Goal: Book appointment/travel/reservation

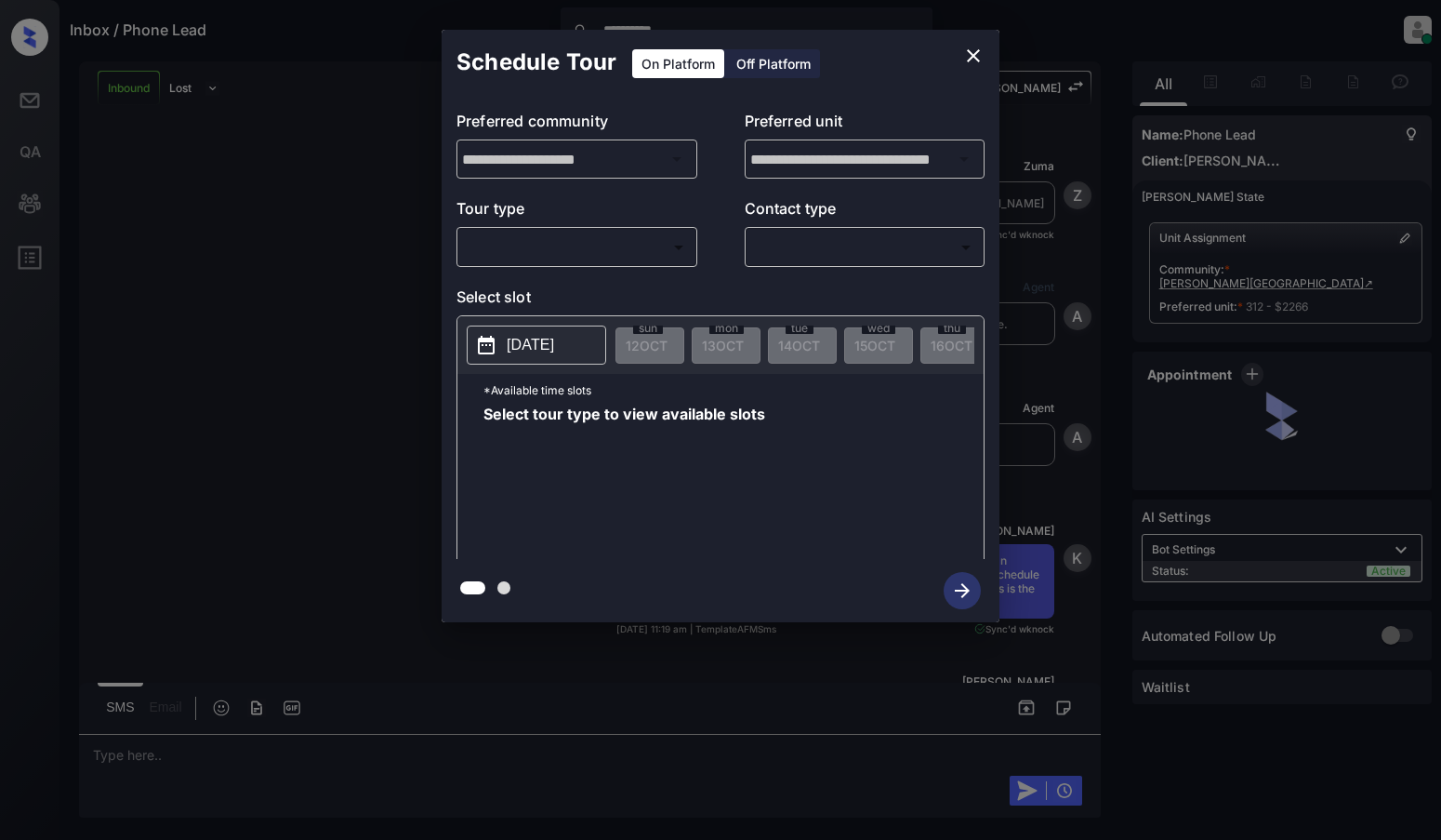
scroll to position [93, 0]
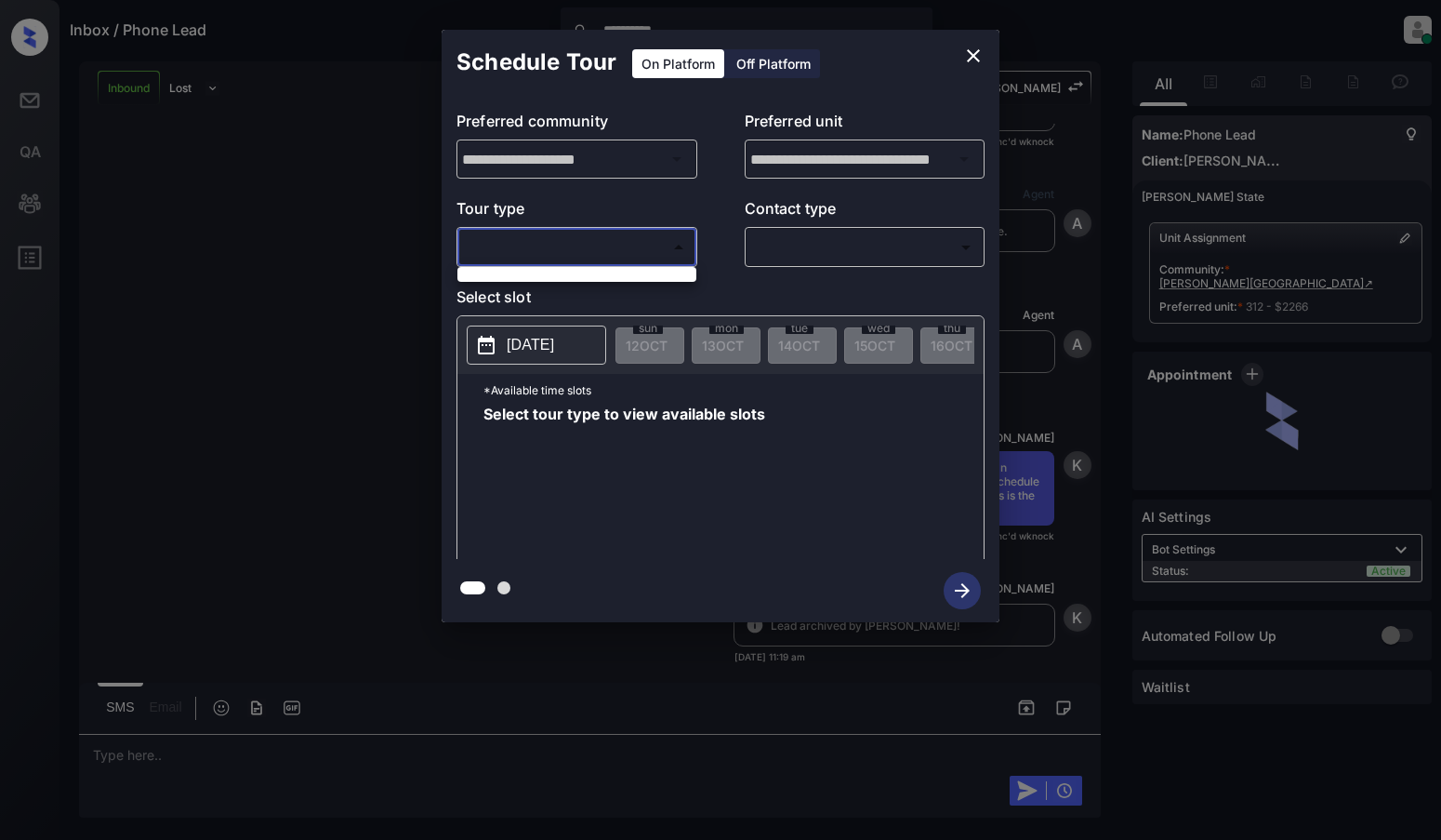
click at [657, 255] on body "**********" at bounding box center [720, 420] width 1441 height 840
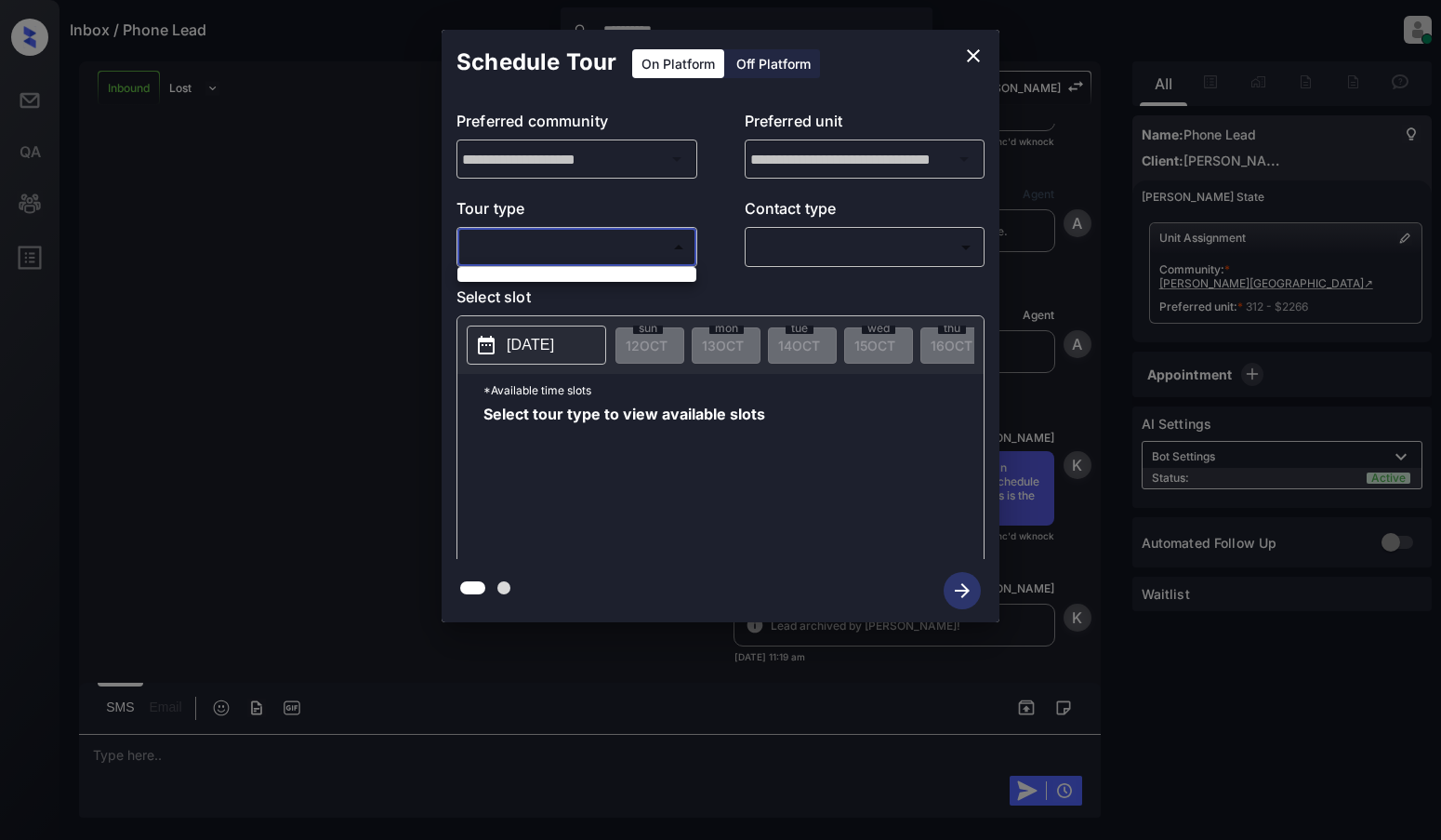
click at [981, 58] on div at bounding box center [720, 420] width 1441 height 840
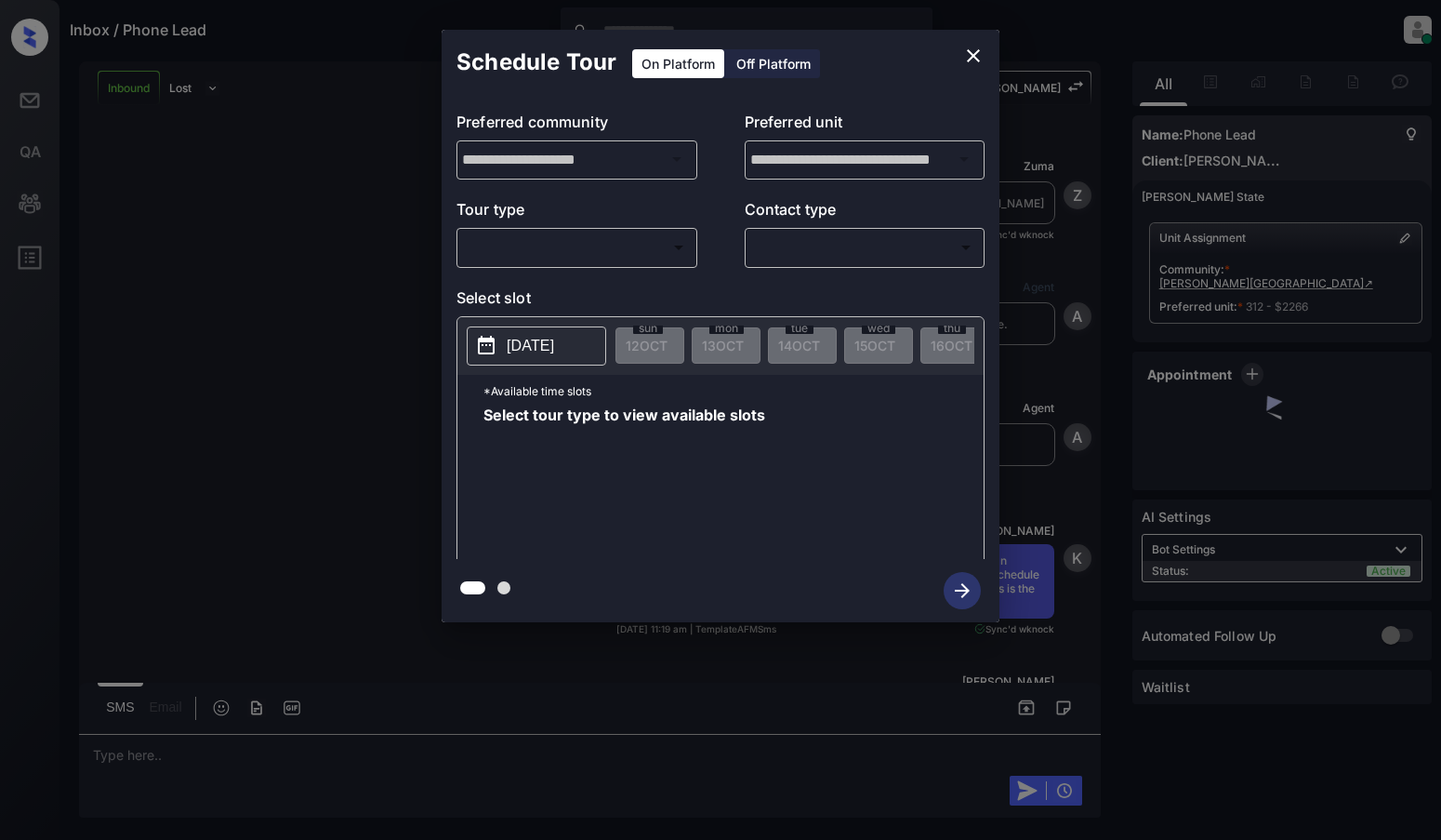
scroll to position [764, 0]
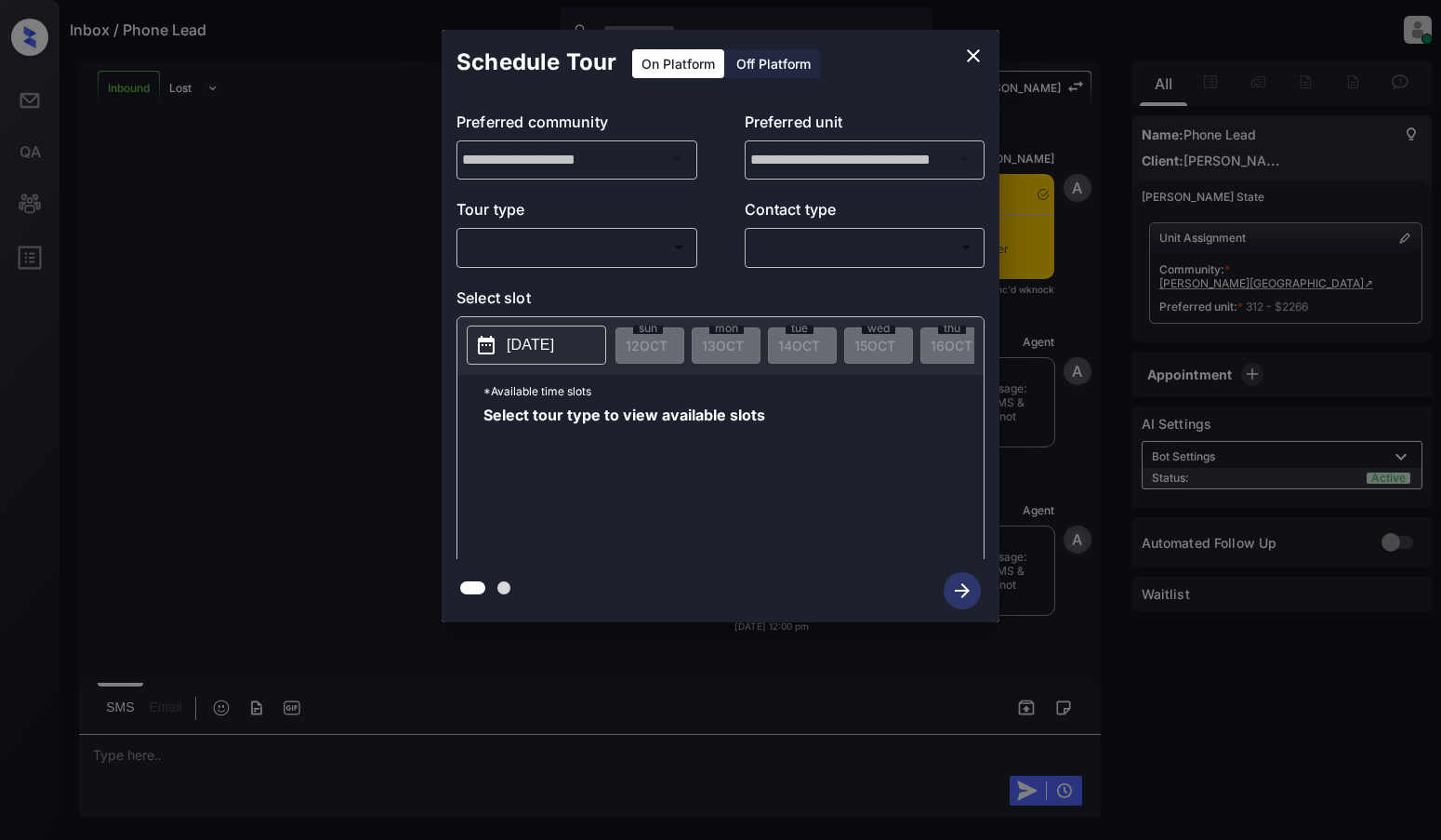
click at [660, 252] on body "Inbox / Phone Lead Juan Carlos Manantan Online Set yourself offline Set yoursel…" at bounding box center [720, 420] width 1441 height 840
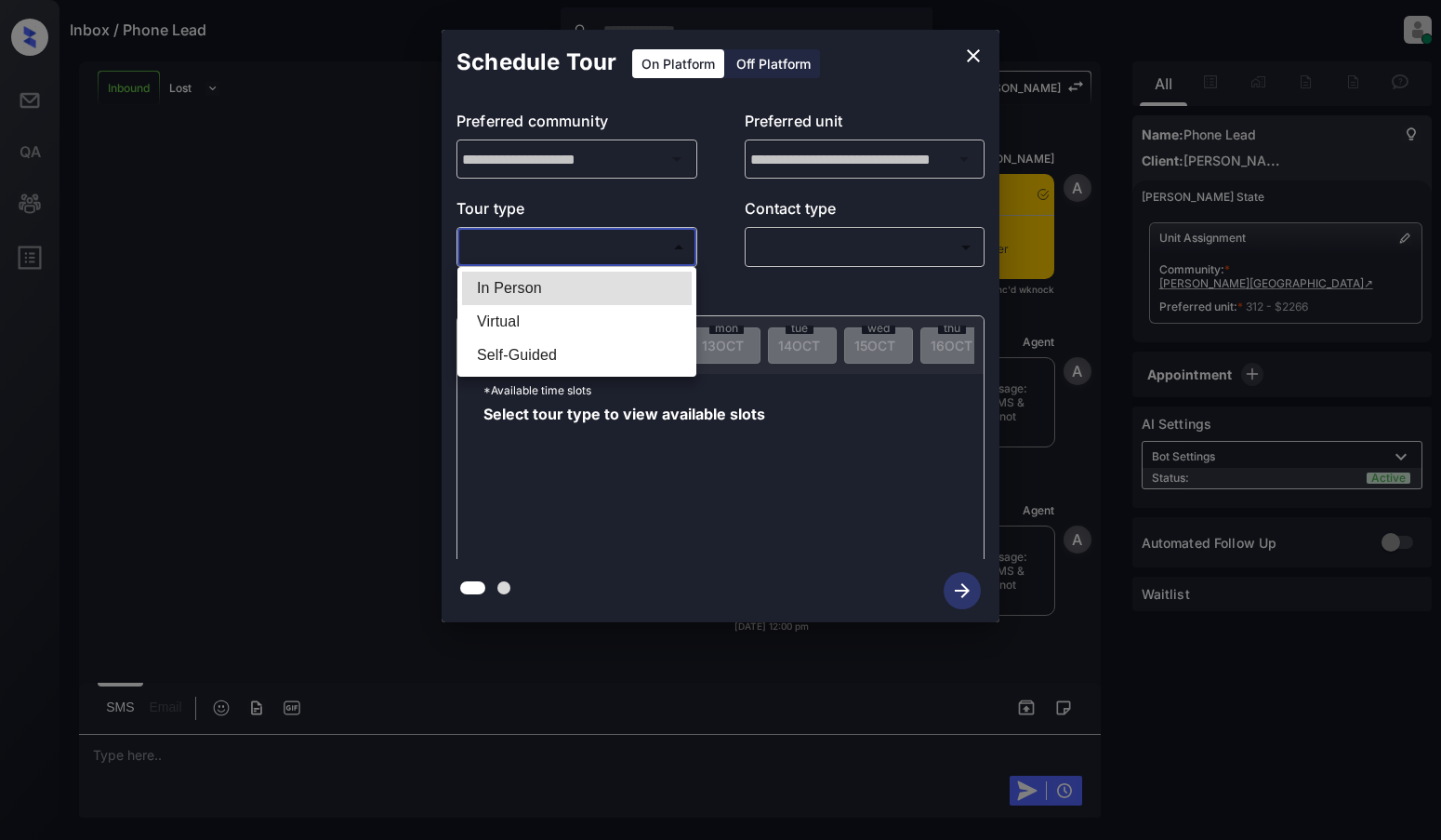
click at [523, 295] on li "In Person" at bounding box center [576, 288] width 230 height 33
type input "********"
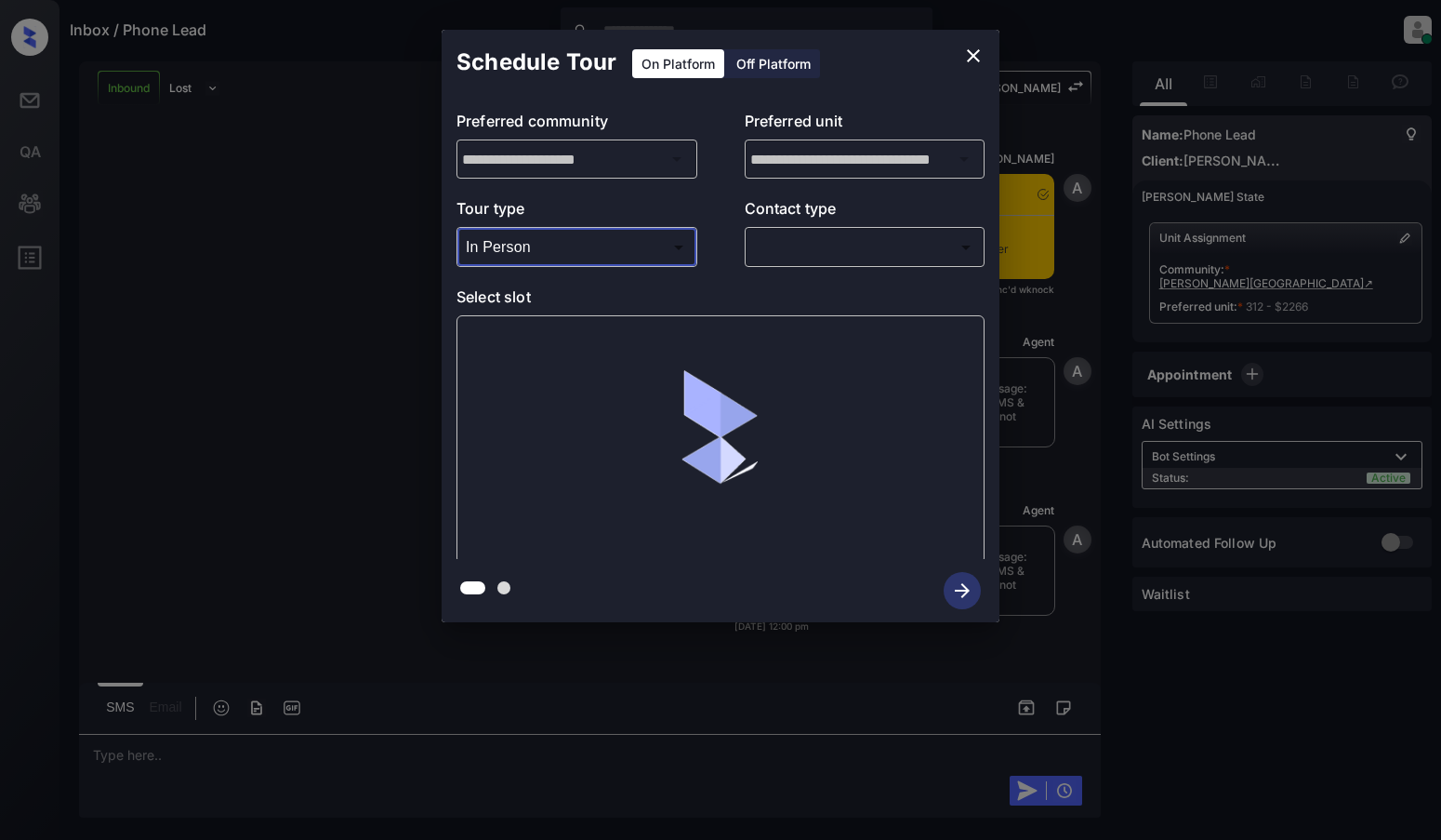
click at [815, 262] on body "Inbox / Phone Lead Juan Carlos Manantan Online Set yourself offline Set yoursel…" at bounding box center [720, 420] width 1441 height 840
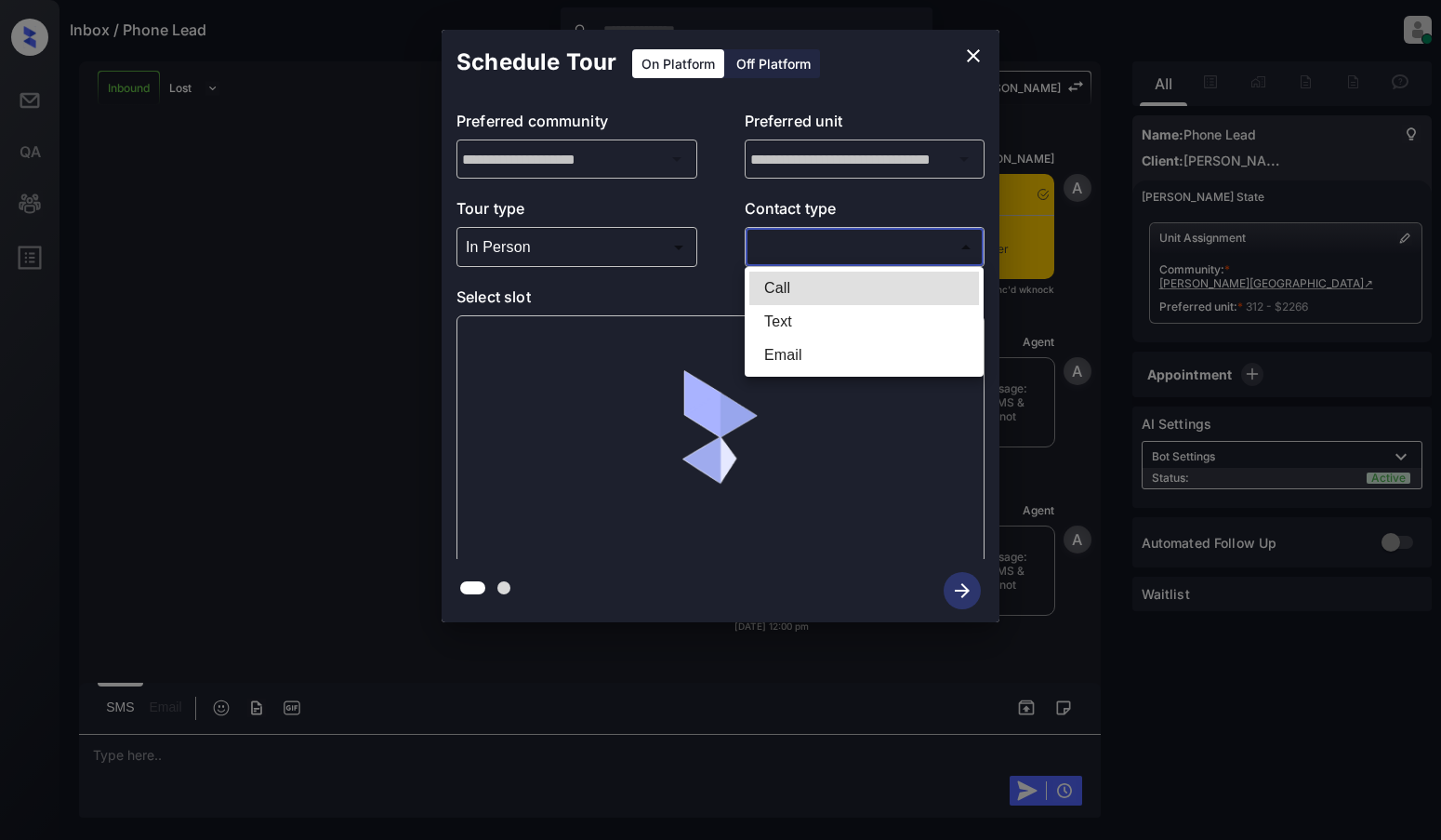
click at [778, 312] on li "Text" at bounding box center [864, 321] width 230 height 33
type input "****"
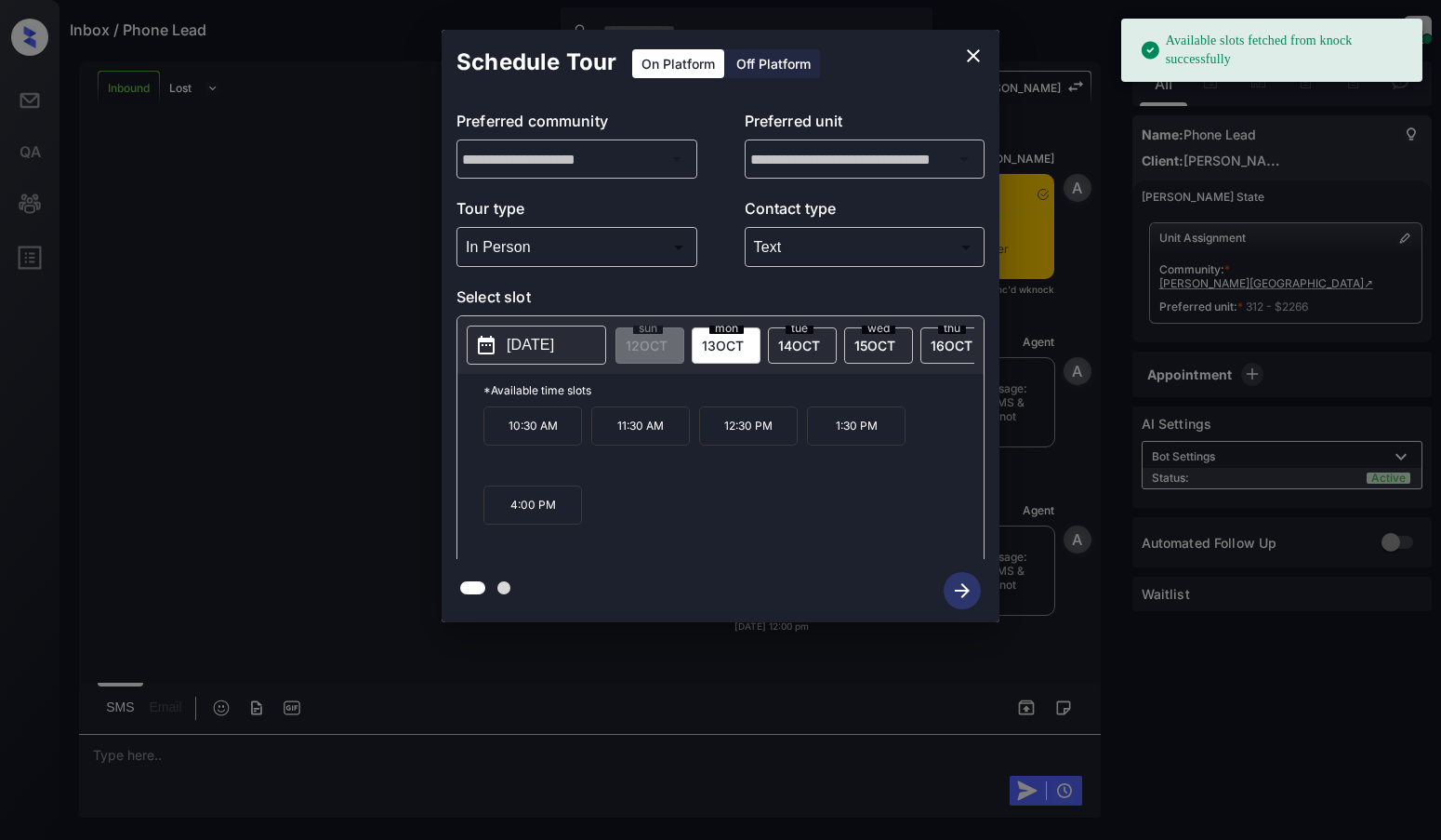
click at [538, 352] on p "2025-10-13" at bounding box center [531, 345] width 47 height 23
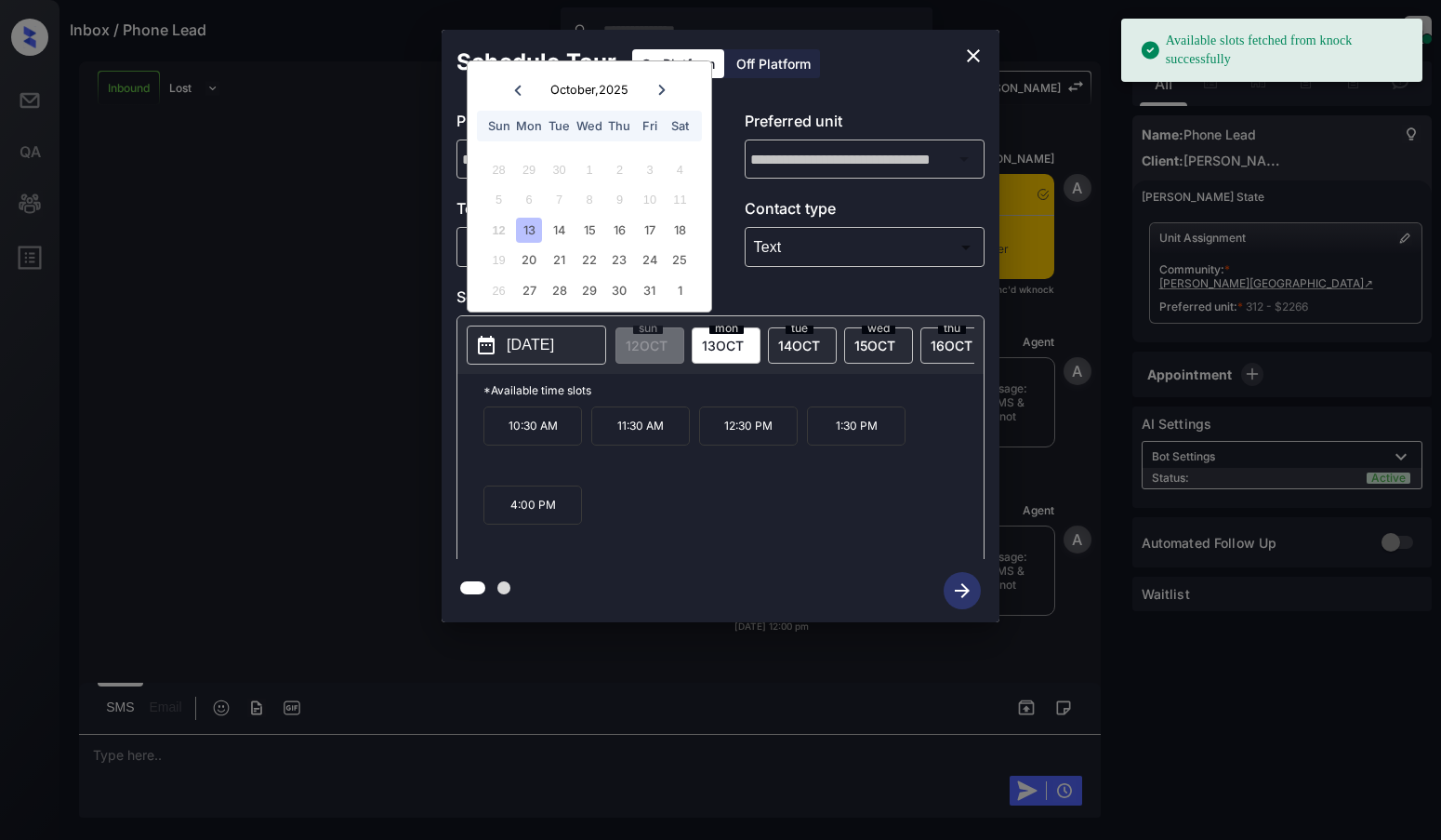
click at [696, 541] on div "10:30 AM 11:30 AM 12:30 PM 1:30 PM 4:00 PM" at bounding box center [733, 480] width 501 height 149
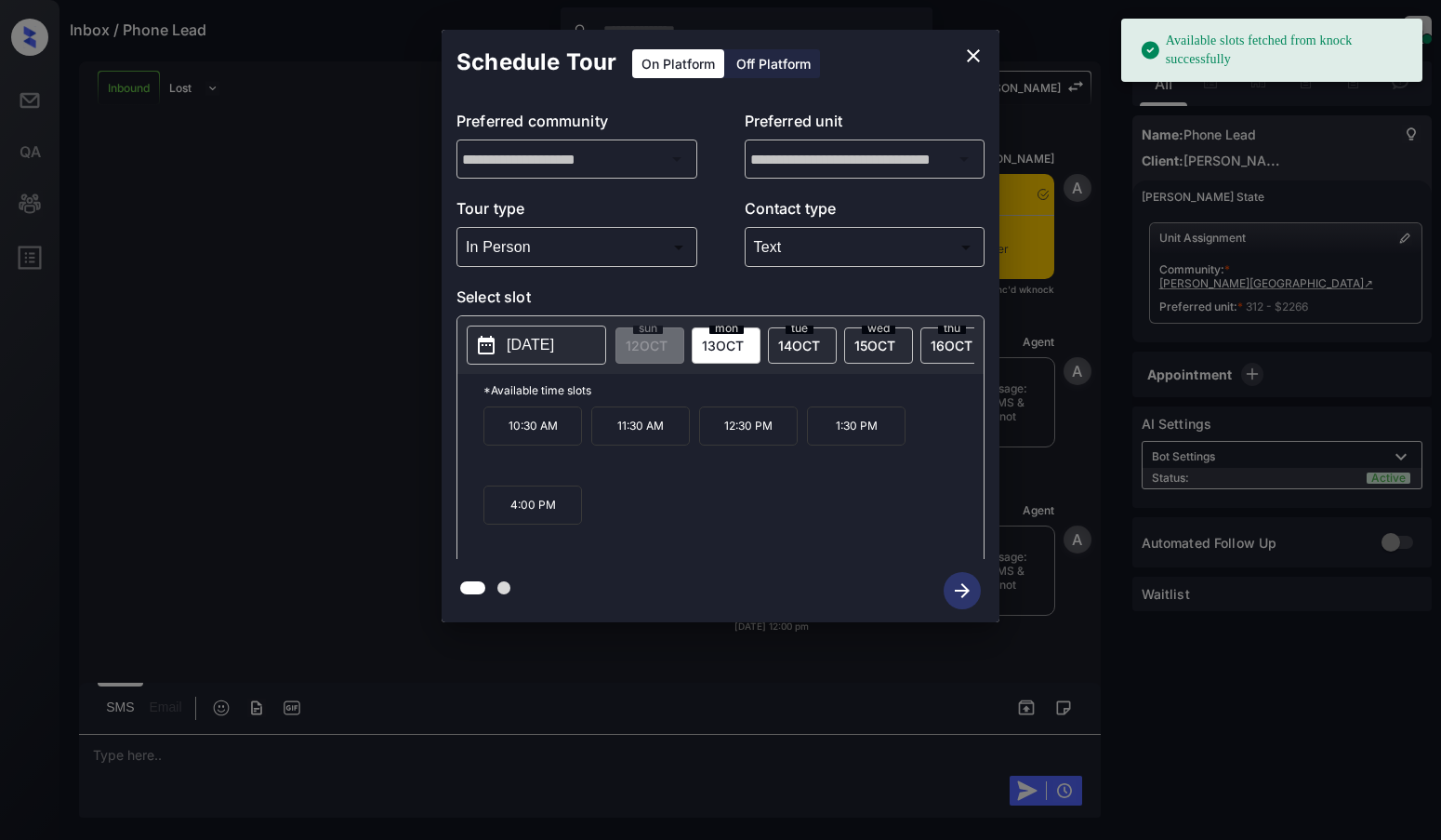
click at [796, 349] on span "14 OCT" at bounding box center [800, 345] width 42 height 16
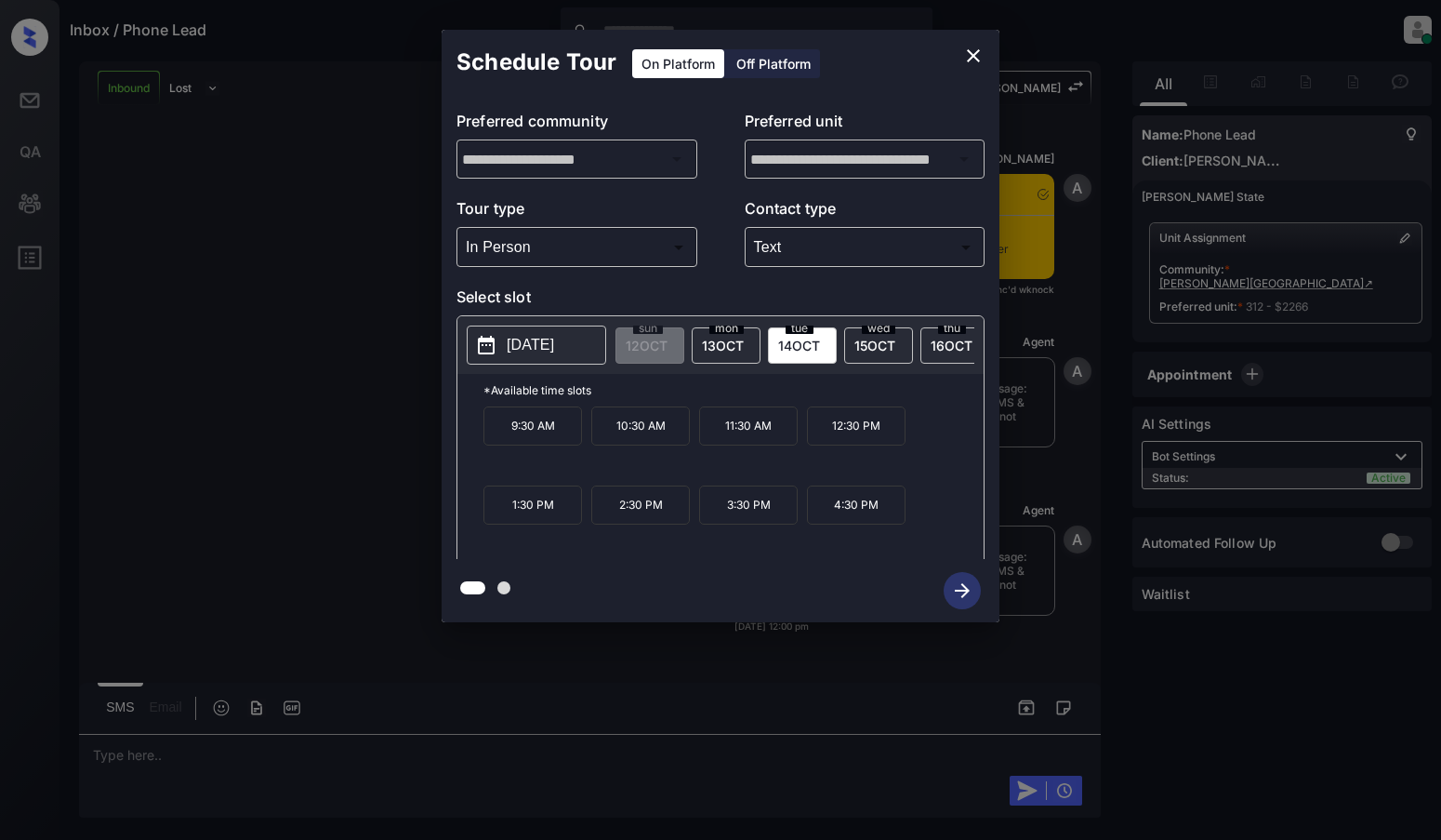
click at [870, 344] on span "15 OCT" at bounding box center [874, 345] width 41 height 16
click at [935, 343] on span "16 OCT" at bounding box center [952, 345] width 42 height 16
click at [551, 341] on p "2025-10-16" at bounding box center [531, 345] width 47 height 23
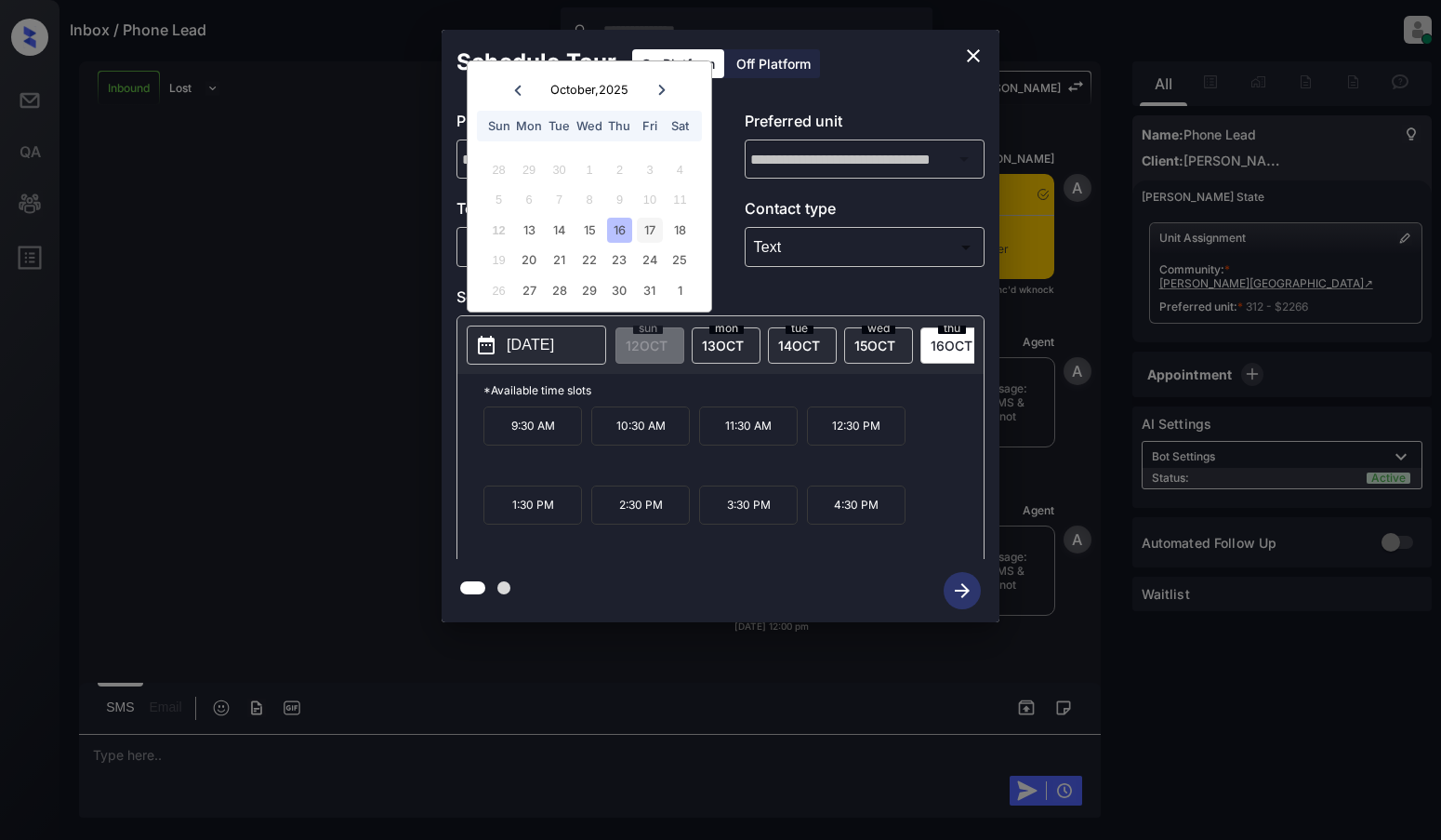
click at [651, 229] on div "17" at bounding box center [649, 230] width 26 height 26
click at [681, 228] on div "18" at bounding box center [680, 230] width 26 height 26
click at [641, 233] on div "17" at bounding box center [649, 230] width 26 height 26
click at [618, 234] on div "16" at bounding box center [620, 230] width 26 height 26
click at [596, 234] on div "15" at bounding box center [589, 230] width 26 height 26
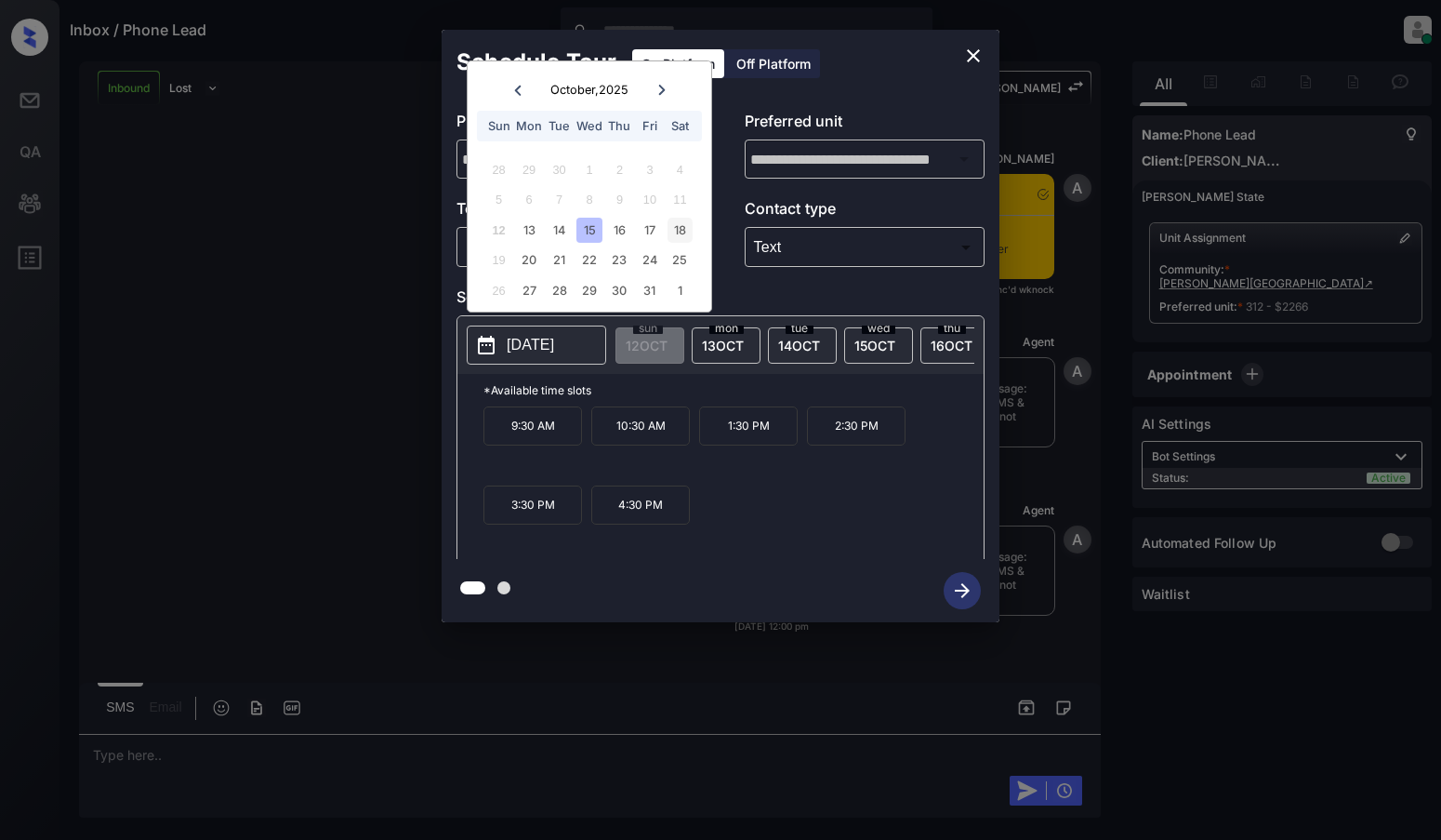
click at [677, 236] on div "18" at bounding box center [680, 230] width 26 height 26
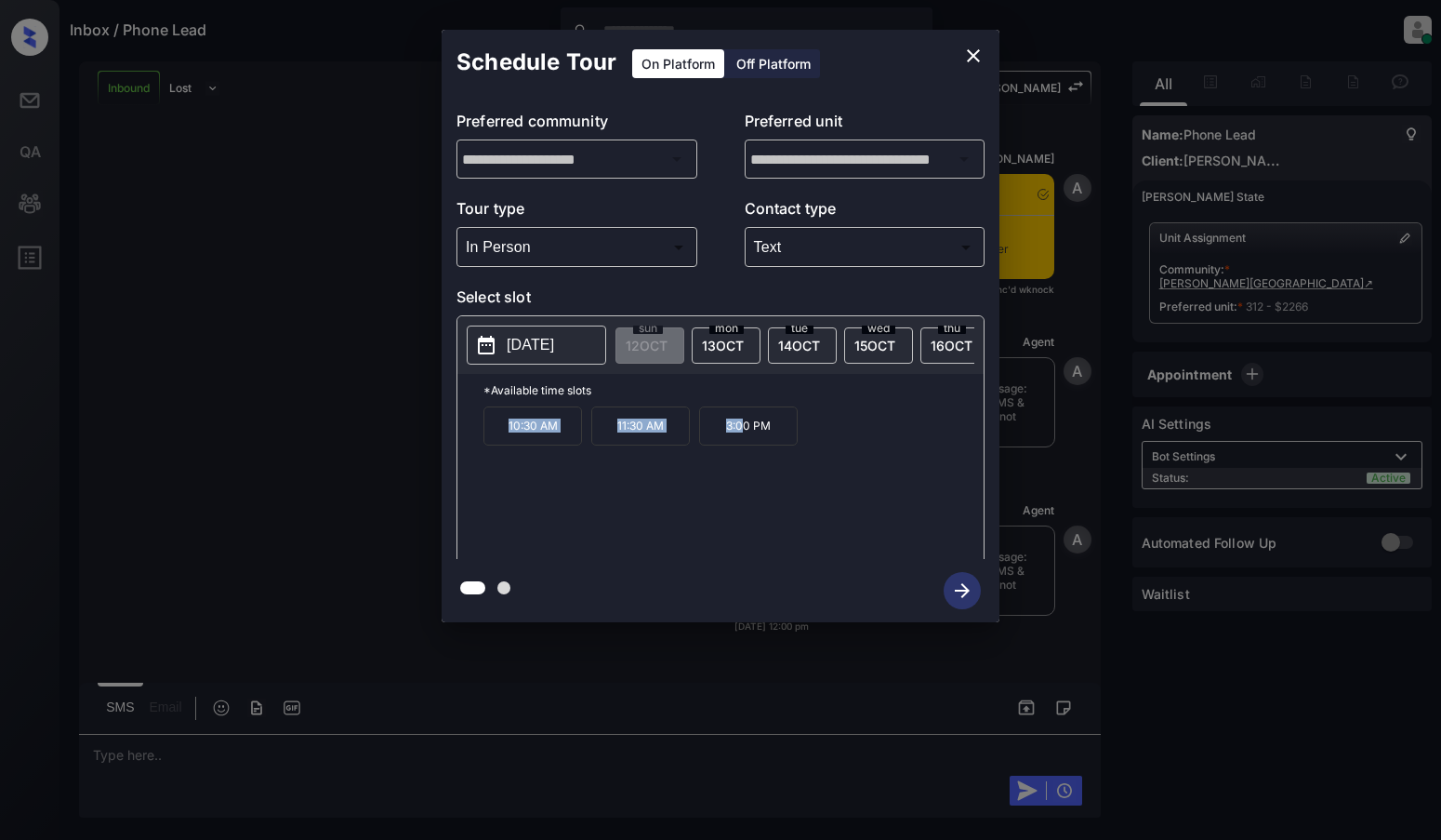
drag, startPoint x: 822, startPoint y: 407, endPoint x: 744, endPoint y: 458, distance: 93.2
click at [744, 458] on div "*Available time slots 10:30 AM 11:30 AM 3:00 PM" at bounding box center [721, 468] width 526 height 190
click at [554, 353] on p "2025-10-18" at bounding box center [531, 345] width 47 height 23
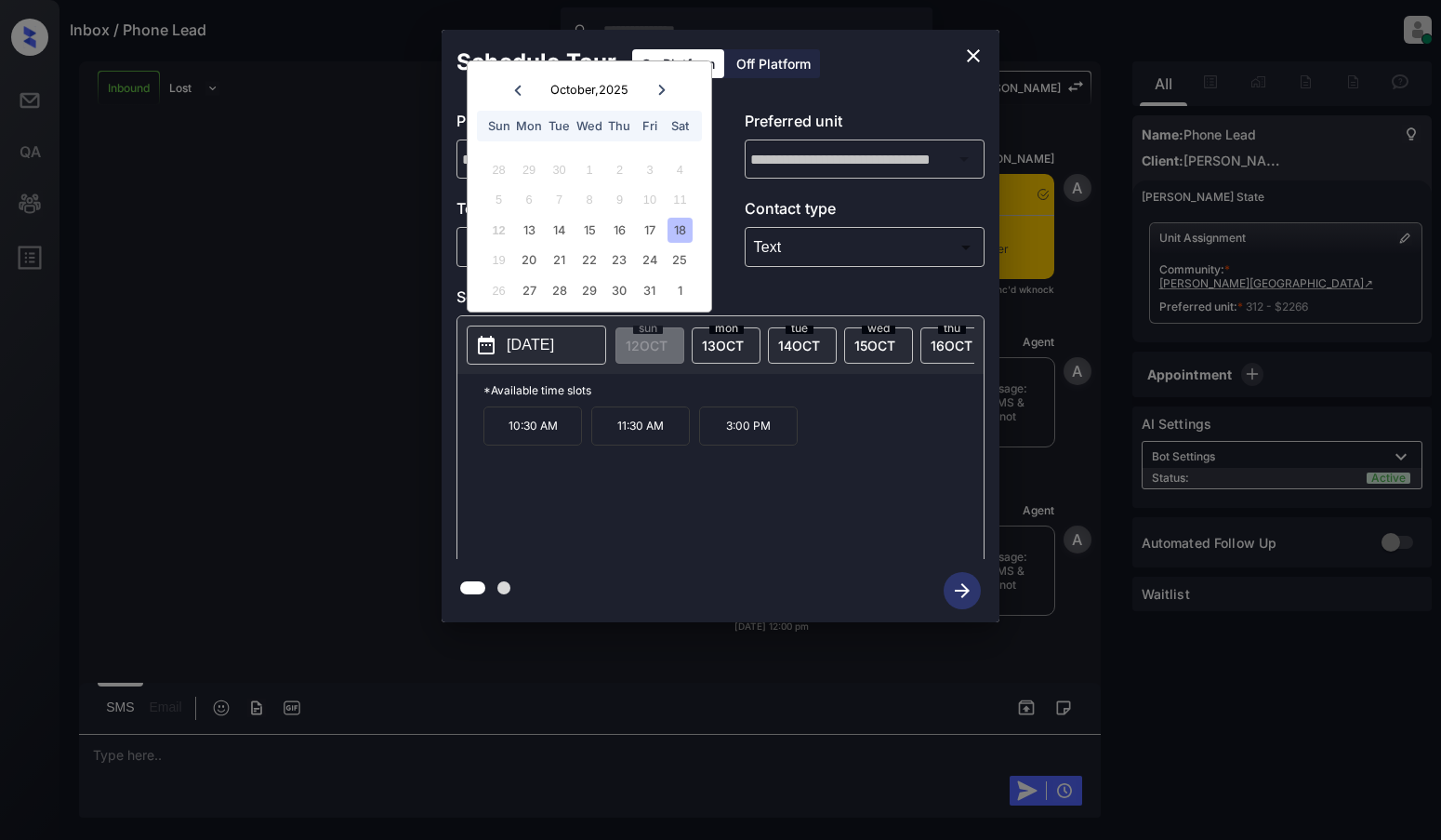
click at [696, 232] on div "12 13 14 15 16 17 18" at bounding box center [589, 229] width 232 height 29
click at [685, 227] on div "18" at bounding box center [680, 230] width 26 height 26
click at [755, 443] on p "3:00 PM" at bounding box center [748, 425] width 98 height 39
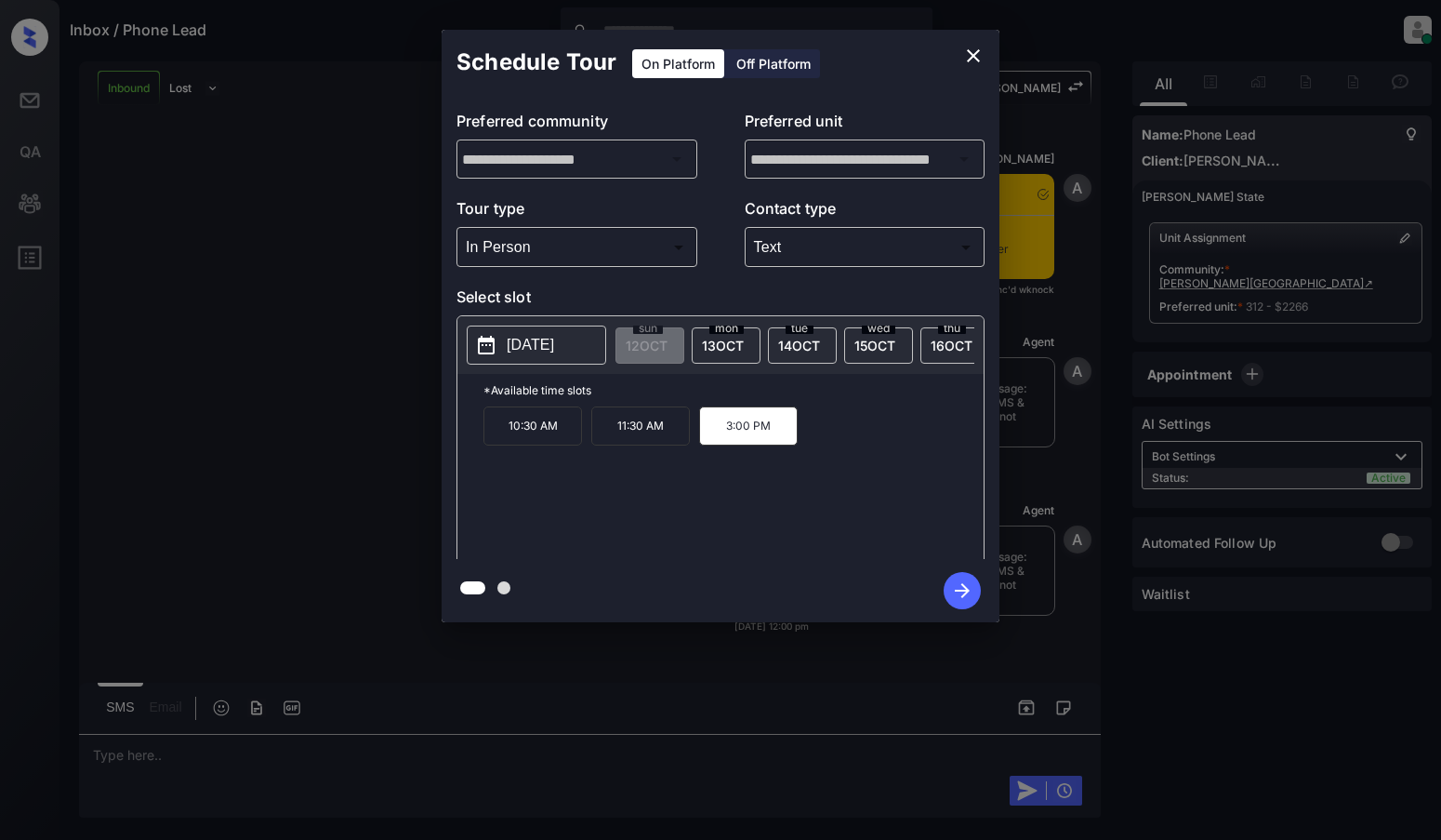
click at [691, 401] on p "*Available time slots" at bounding box center [733, 390] width 501 height 32
drag, startPoint x: 692, startPoint y: 410, endPoint x: 666, endPoint y: 470, distance: 65.4
click at [666, 470] on div "*Available time slots 10:30 AM 11:30 AM 3:00 PM" at bounding box center [721, 468] width 526 height 190
click at [700, 483] on div "10:30 AM 11:30 AM 3:00 PM" at bounding box center [733, 480] width 501 height 149
click at [975, 53] on icon "close" at bounding box center [974, 56] width 13 height 13
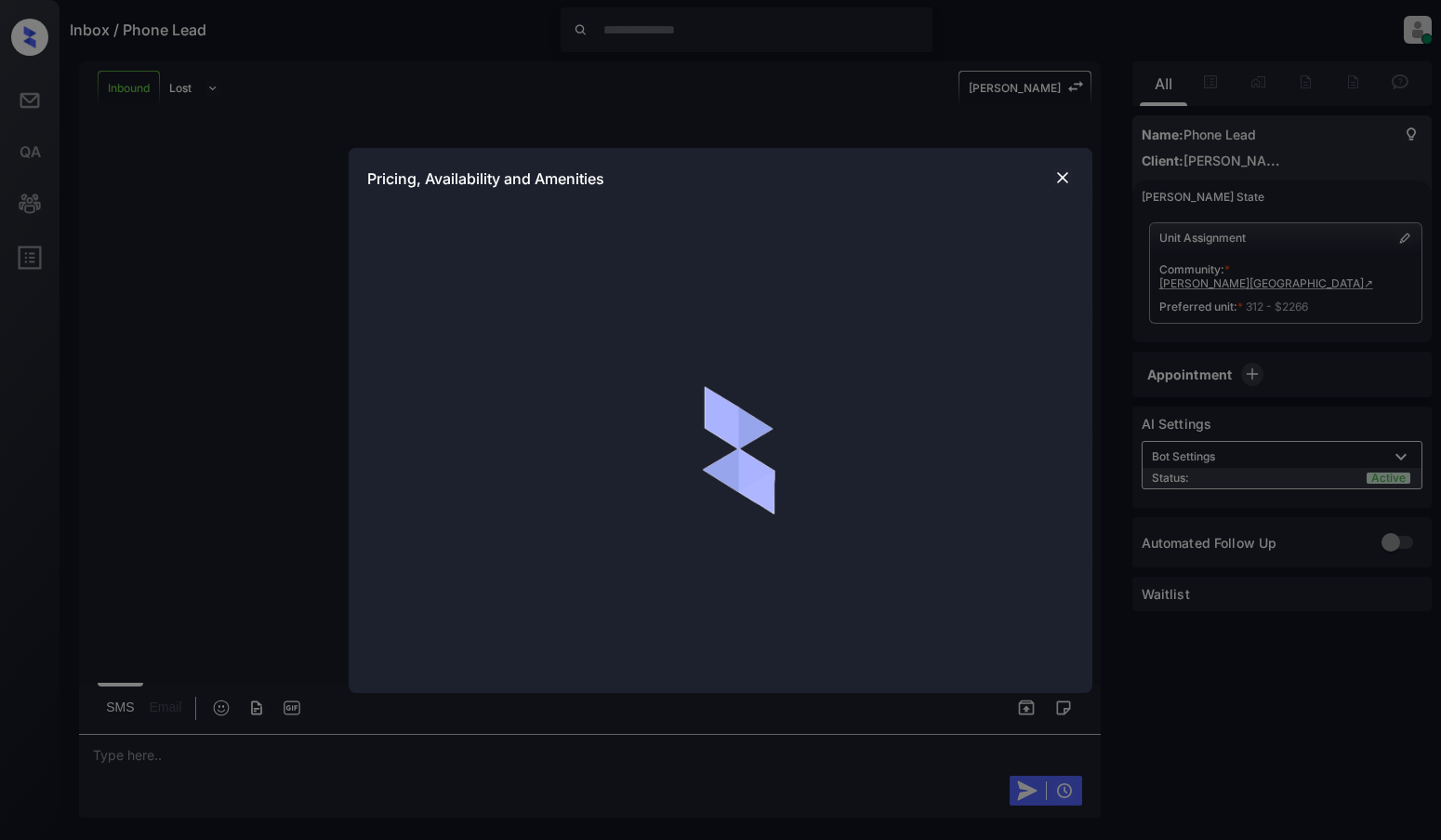
scroll to position [764, 0]
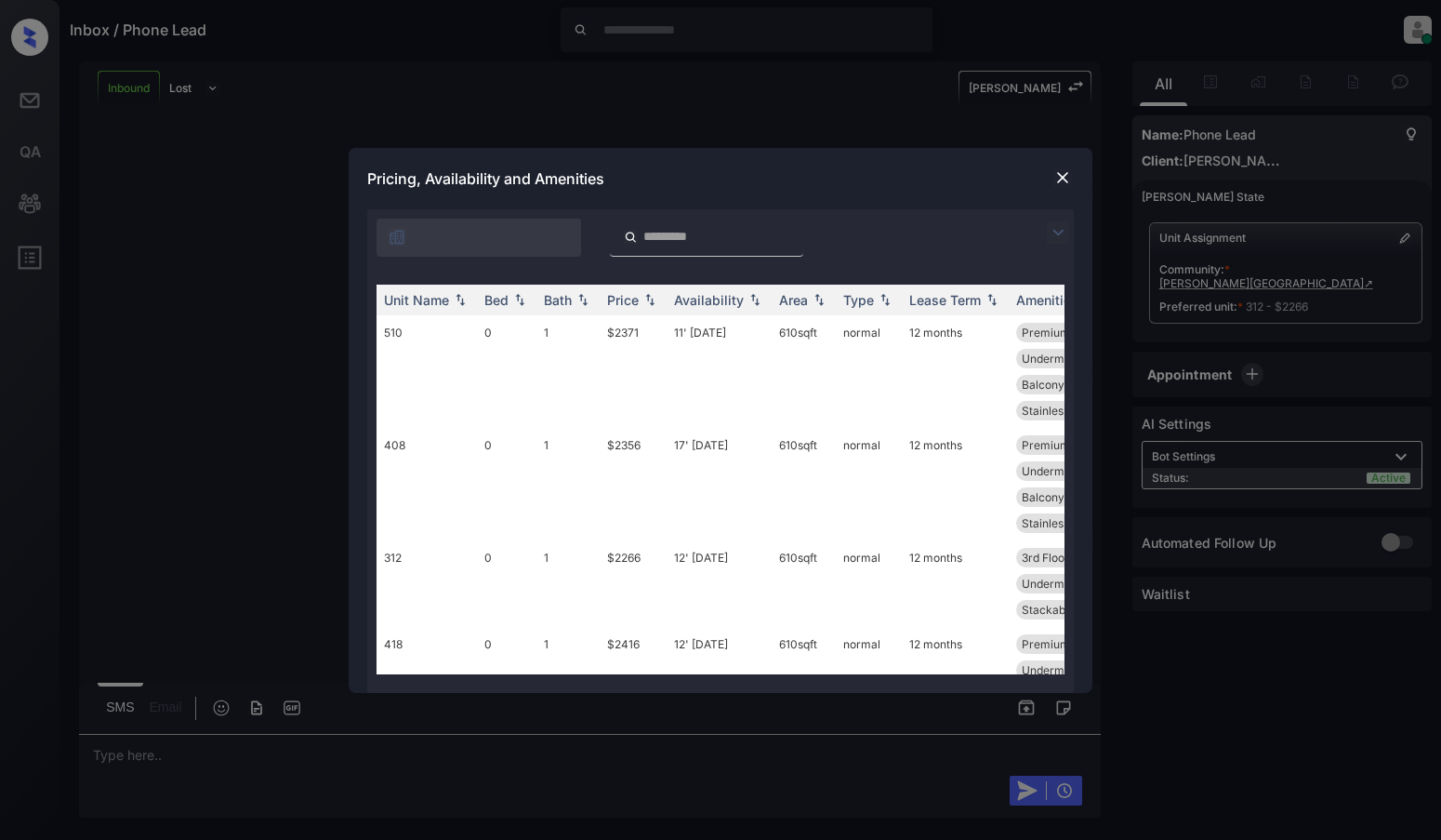
click at [1063, 235] on img at bounding box center [1059, 233] width 23 height 23
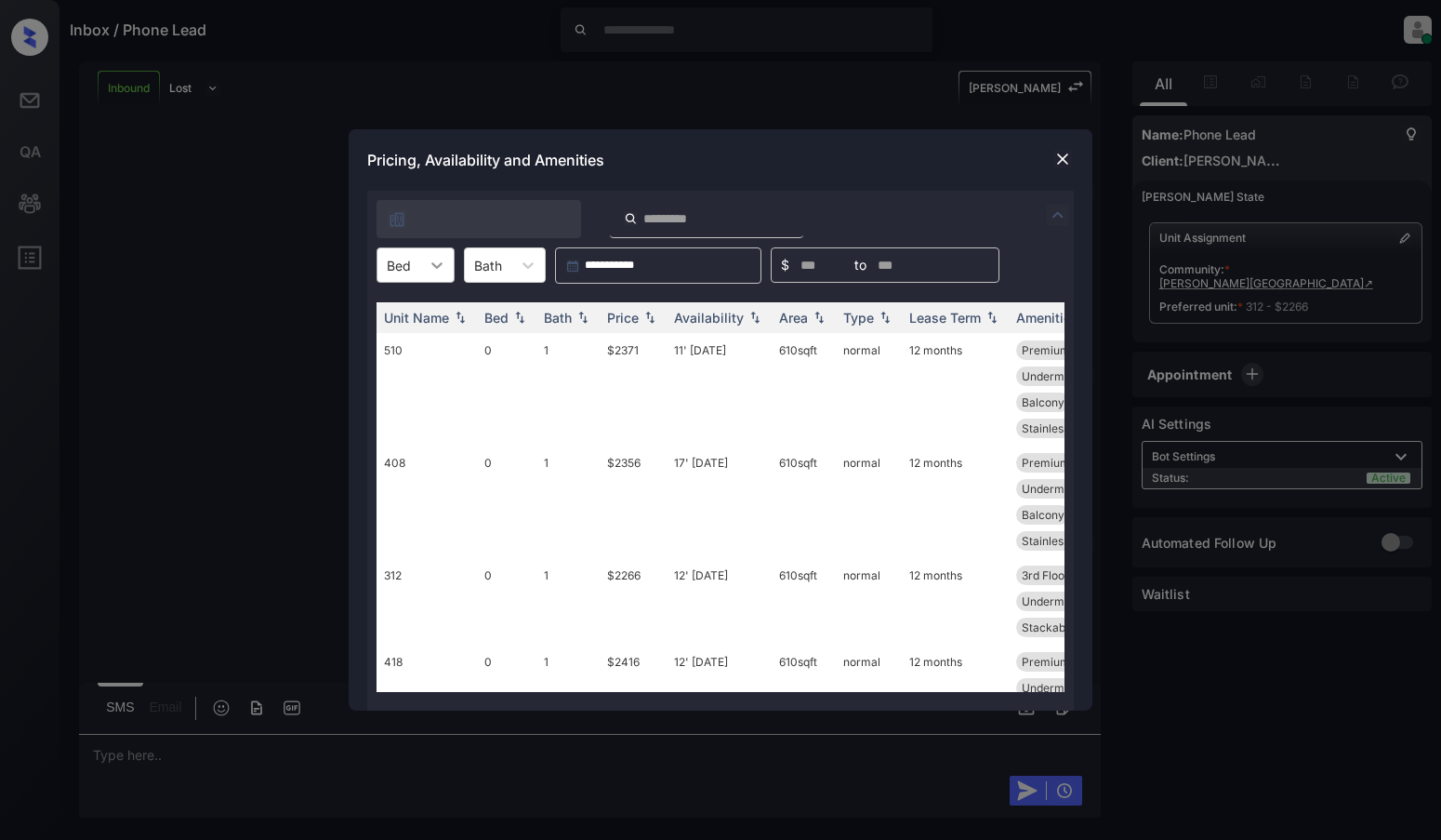
click at [434, 265] on icon at bounding box center [437, 265] width 11 height 7
click at [382, 338] on div "1" at bounding box center [415, 343] width 79 height 33
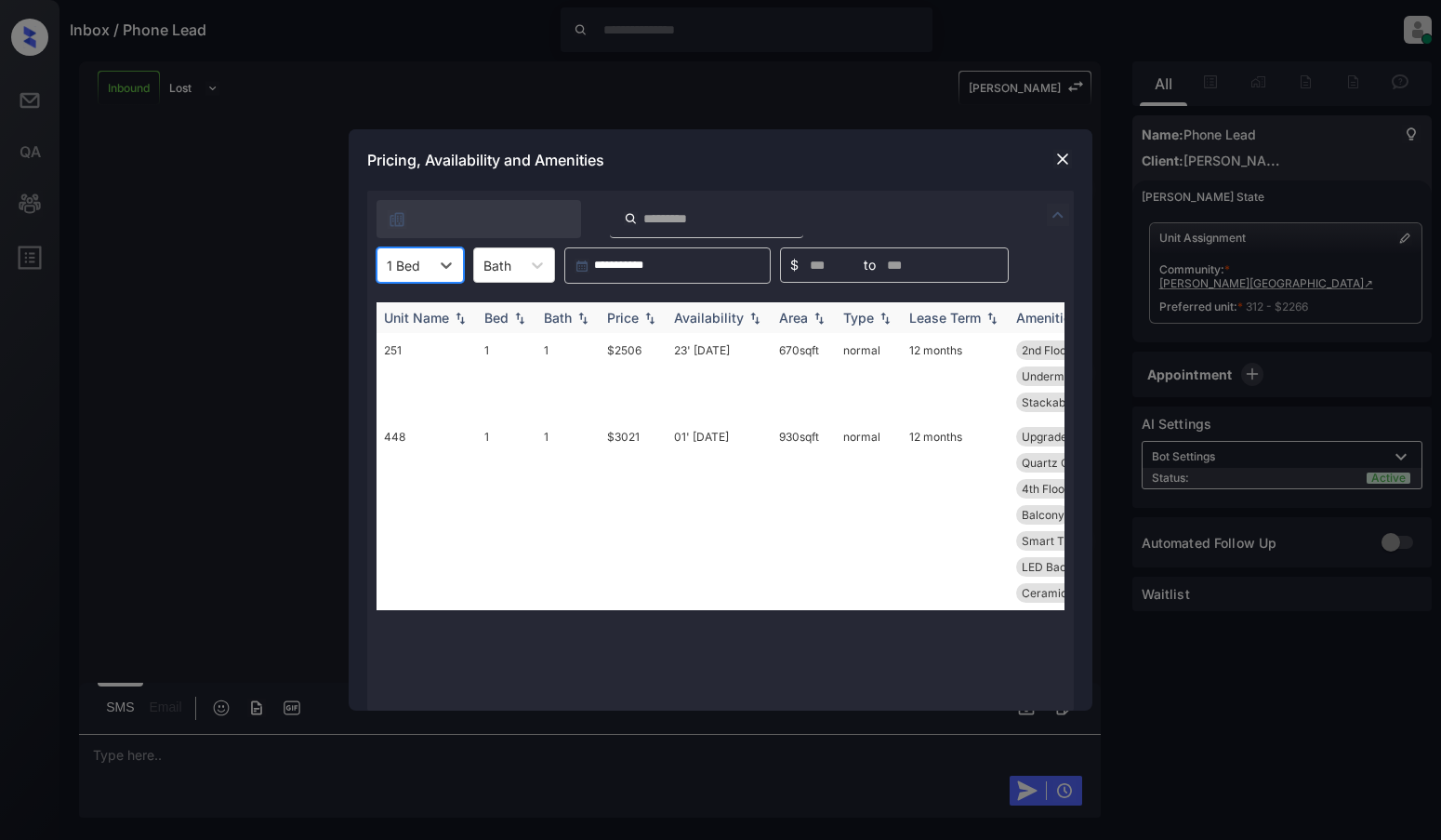
click at [629, 320] on div "Price" at bounding box center [623, 317] width 31 height 16
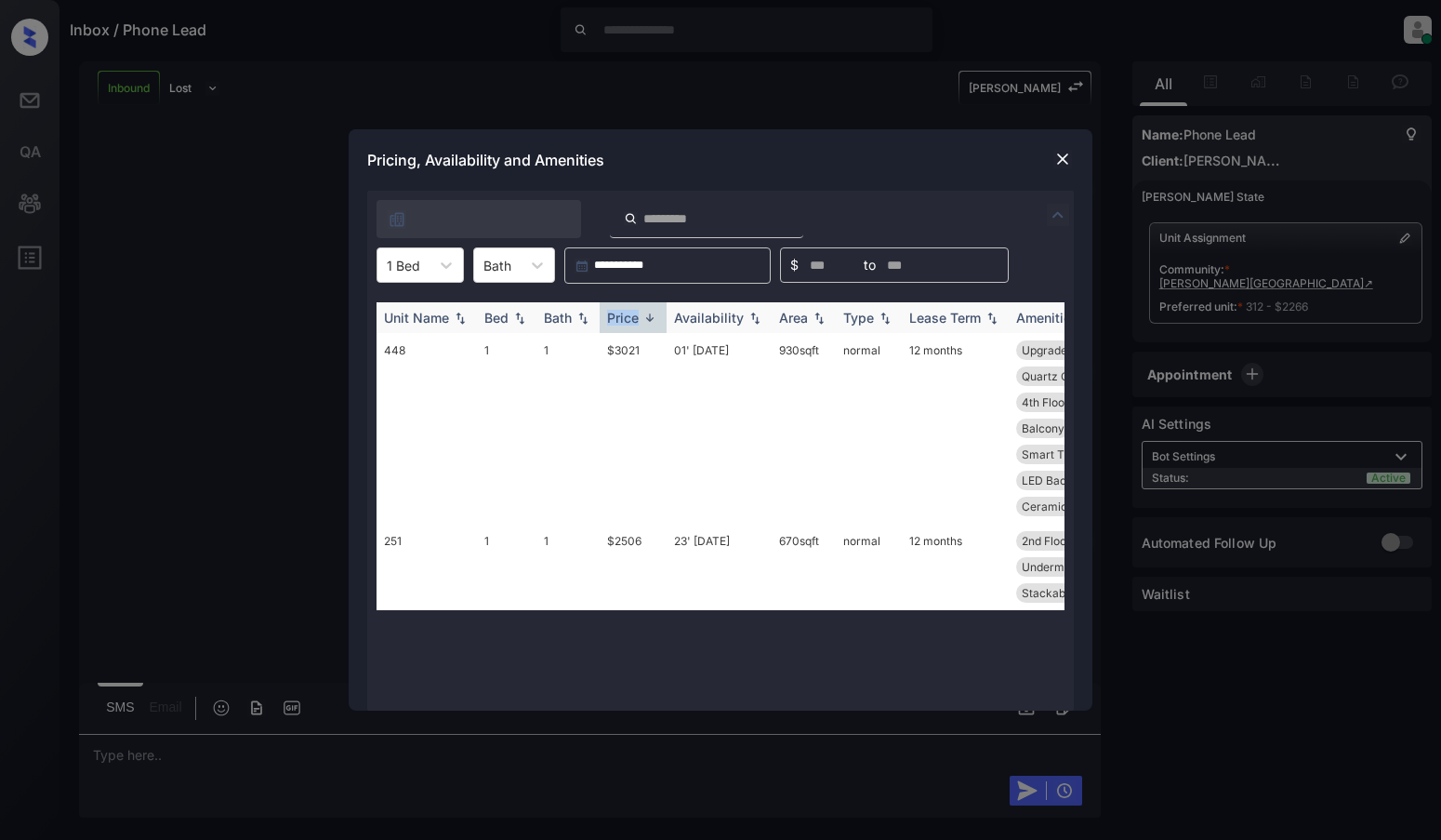
click at [629, 320] on div "Price" at bounding box center [623, 317] width 31 height 16
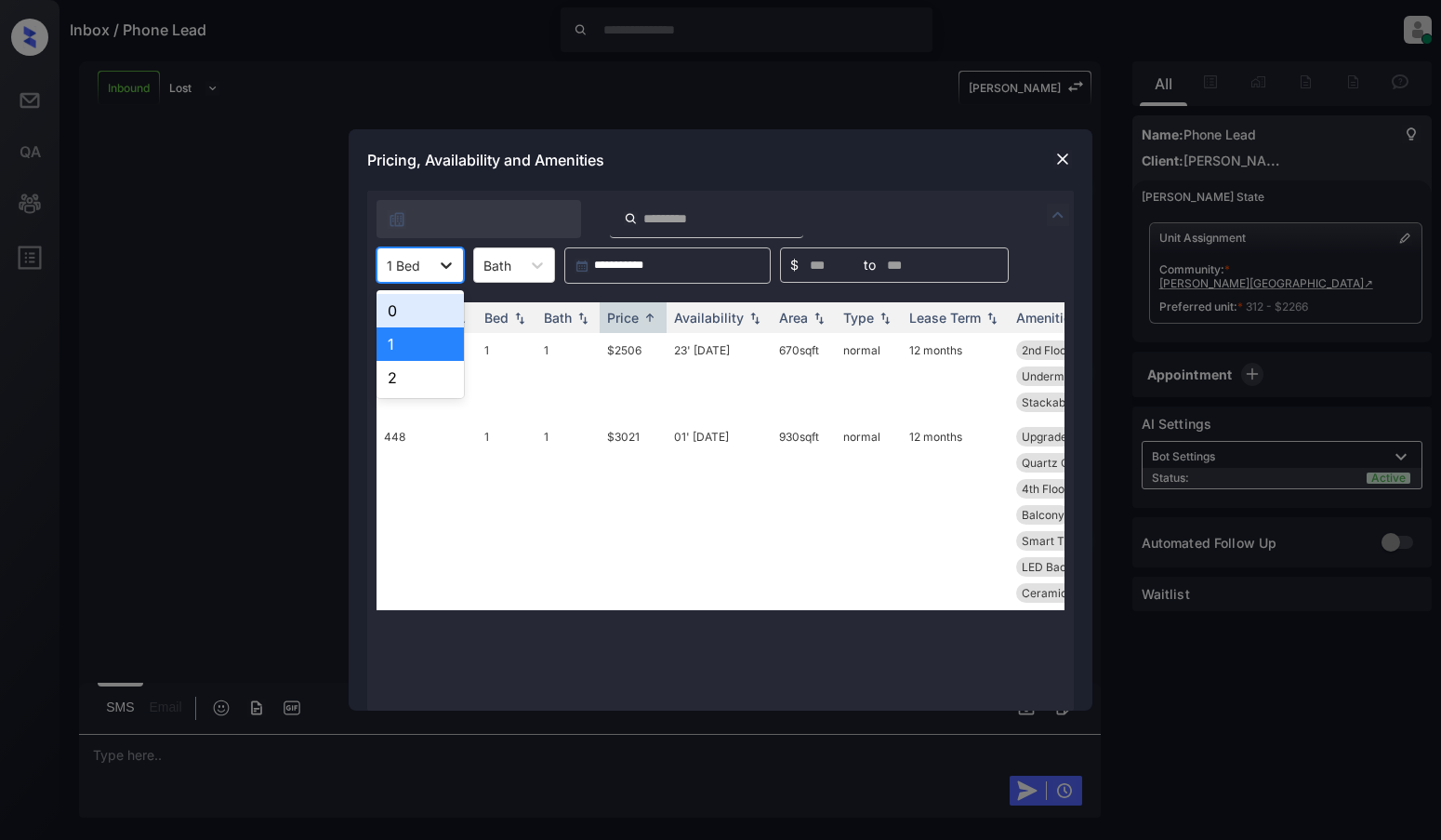
click at [437, 265] on icon at bounding box center [447, 265] width 19 height 19
click at [406, 307] on div "0" at bounding box center [420, 310] width 87 height 33
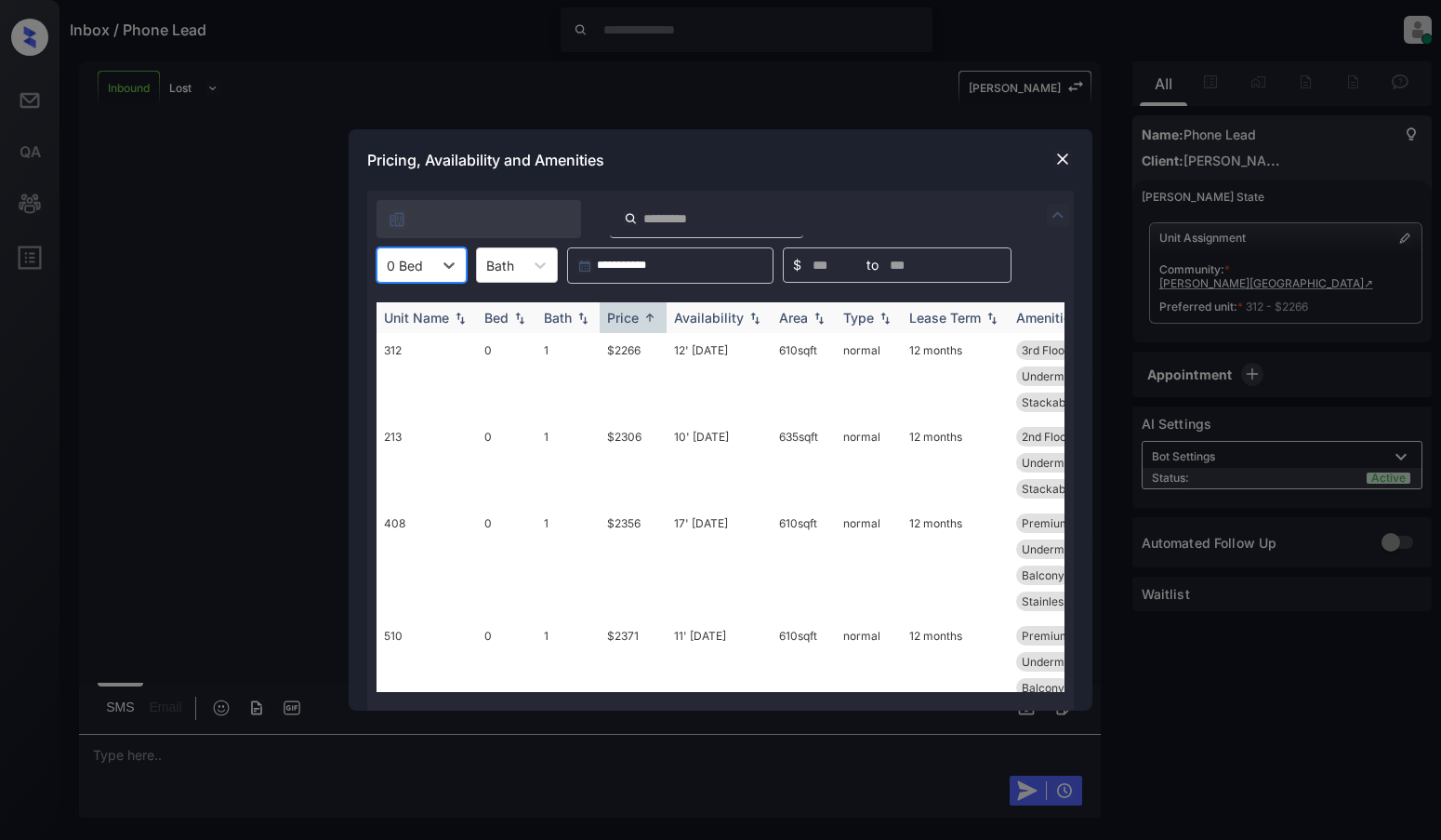
click at [658, 326] on th "Price" at bounding box center [633, 317] width 67 height 30
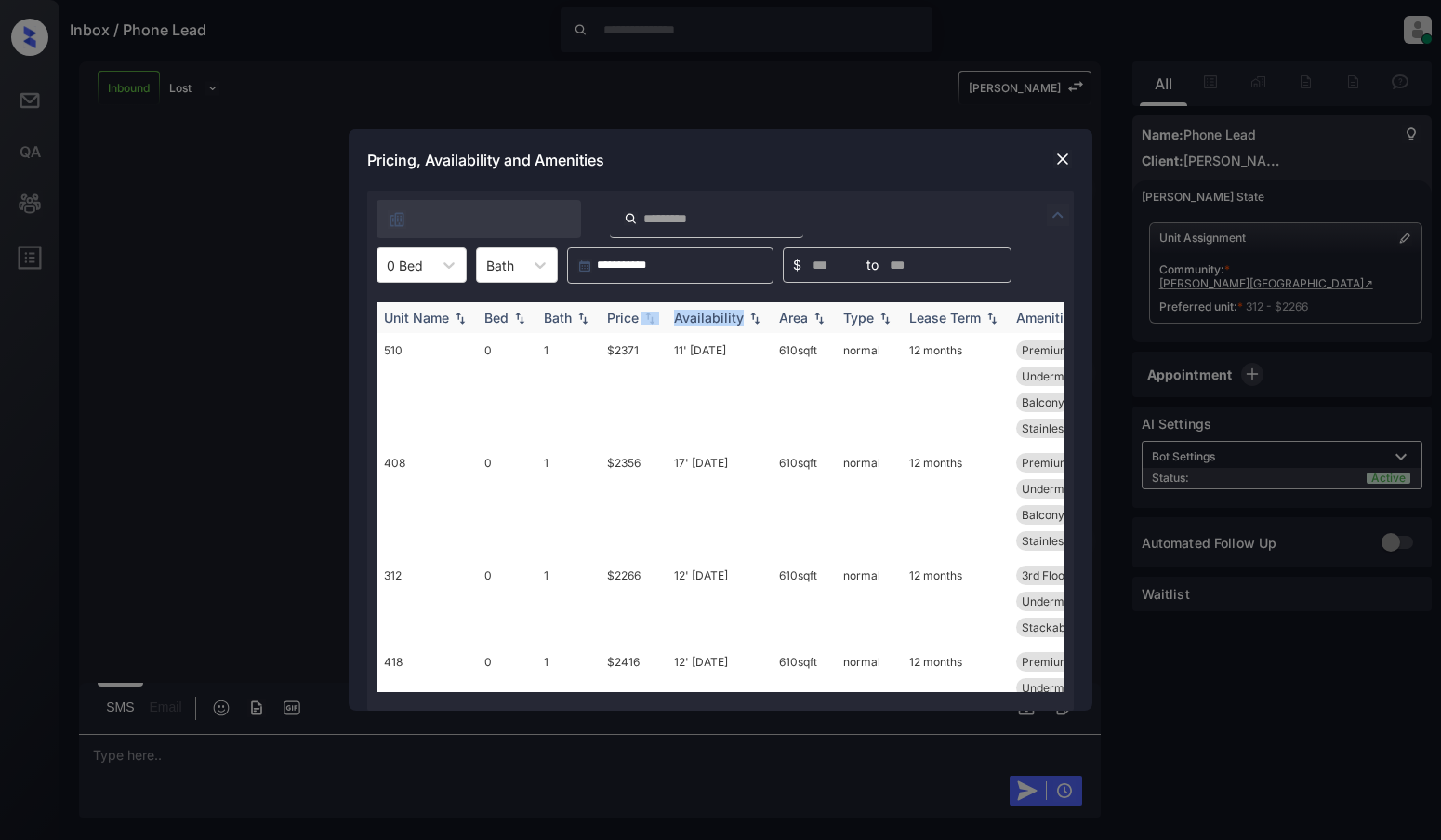
click at [658, 326] on th "Price" at bounding box center [633, 317] width 67 height 30
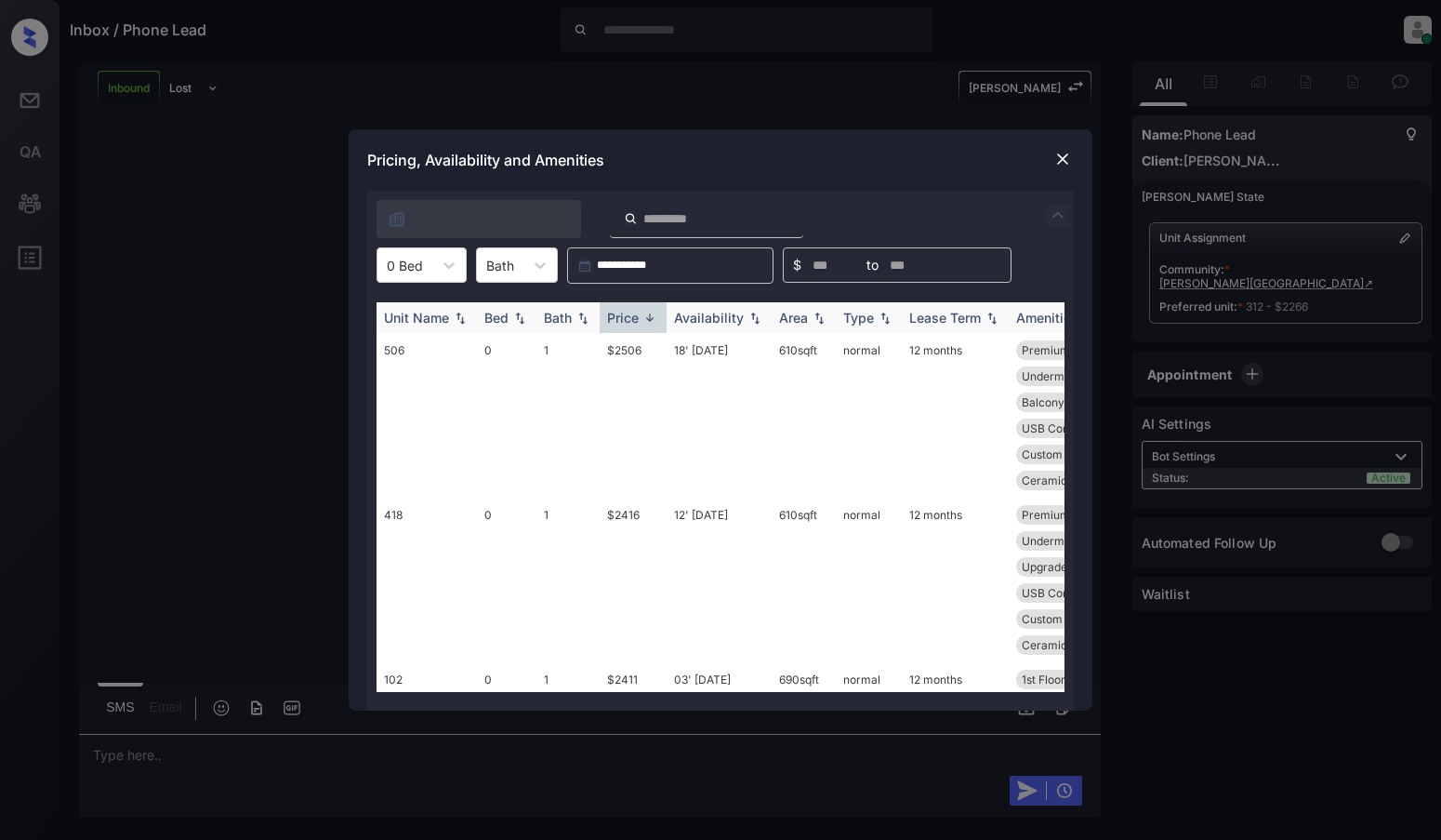
click at [632, 331] on th "Price" at bounding box center [633, 317] width 67 height 30
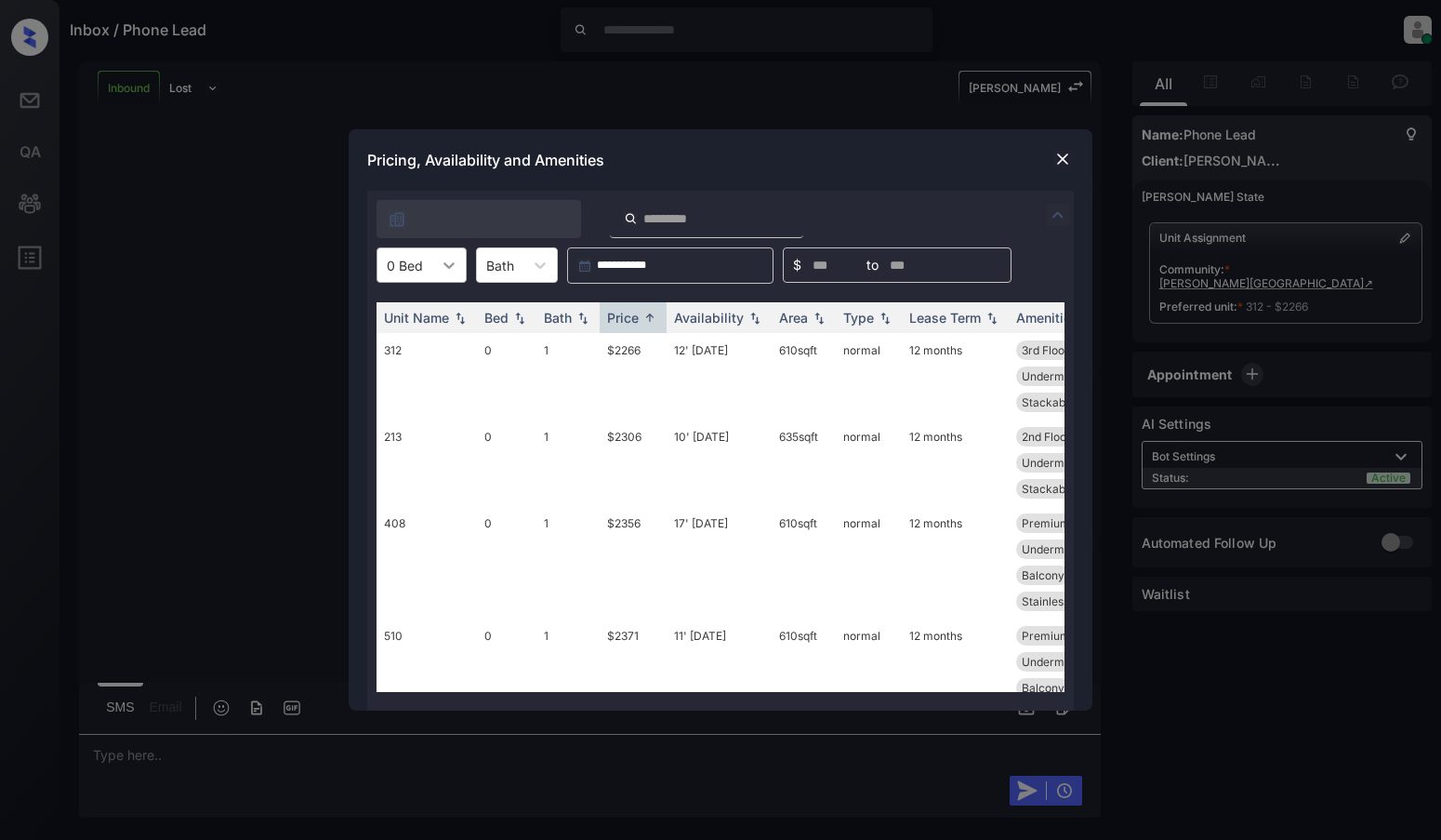
click at [454, 271] on icon at bounding box center [449, 265] width 19 height 19
click at [395, 353] on div "1" at bounding box center [421, 343] width 90 height 33
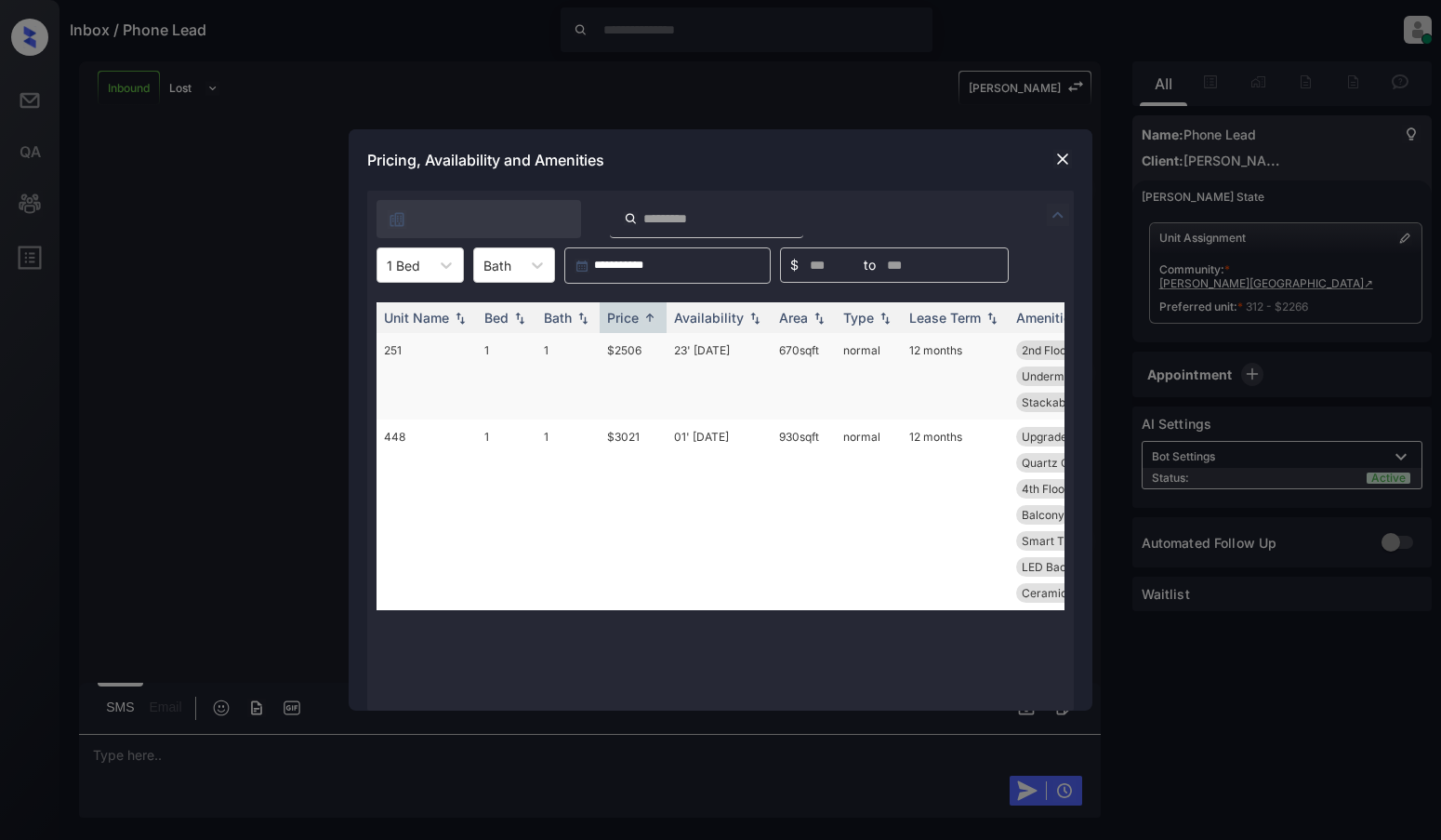
click at [705, 352] on td "23' Oct 25" at bounding box center [719, 376] width 105 height 86
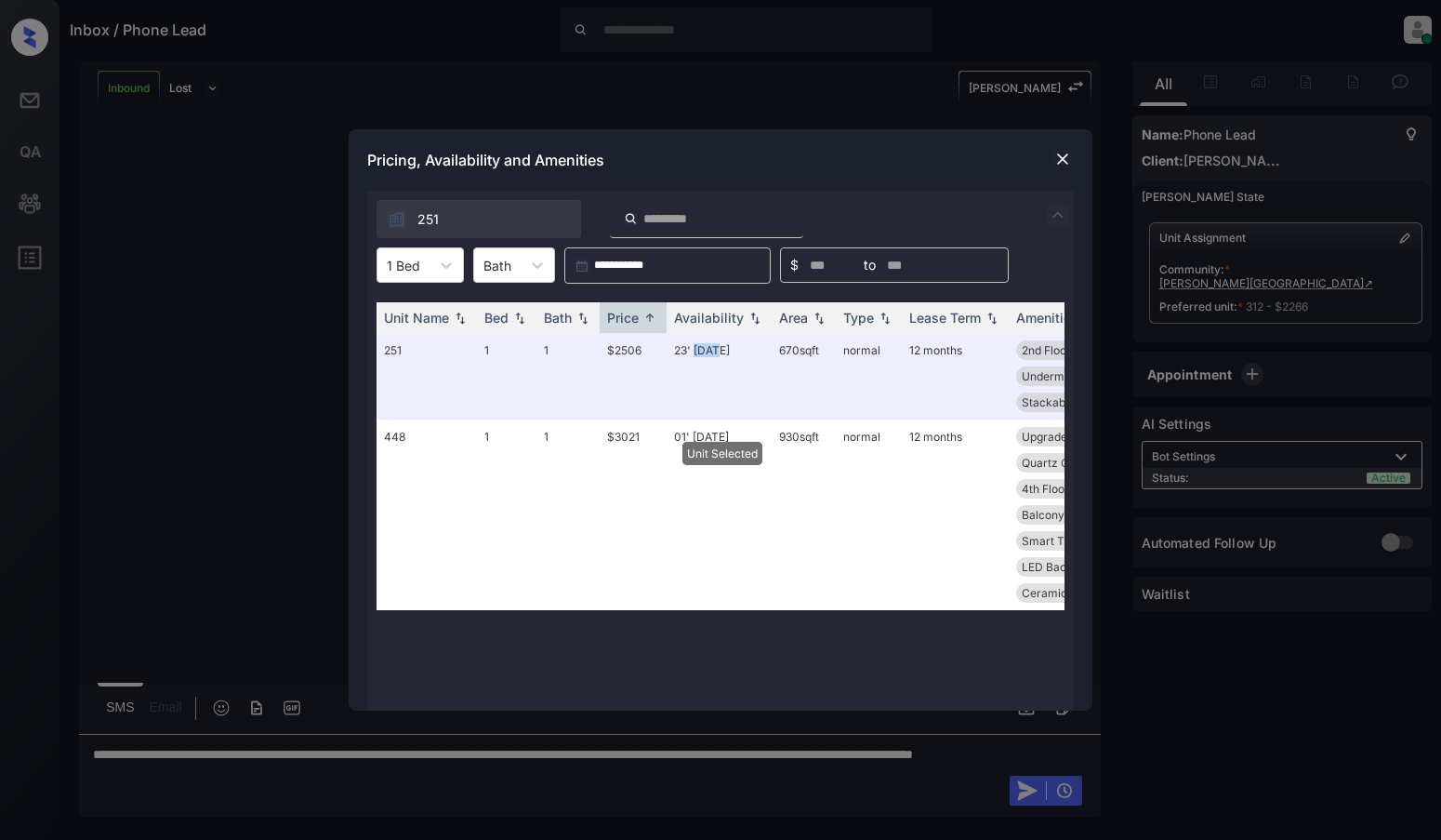
click at [1063, 161] on img at bounding box center [1063, 159] width 19 height 19
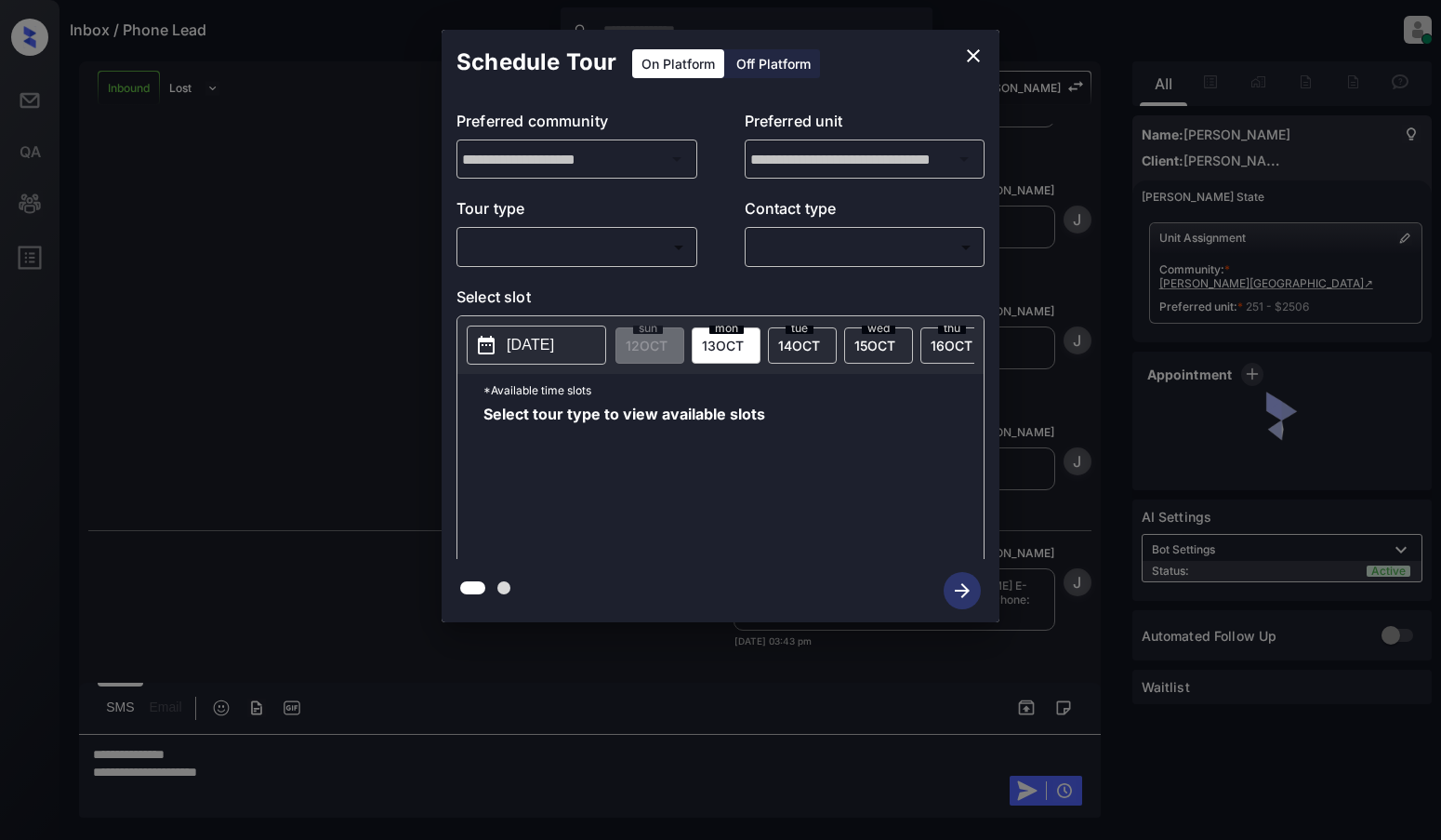
scroll to position [1253, 0]
click at [557, 260] on body "Inbox / Phone Lead Juan Carlos Manantan Online Set yourself offline Set yoursel…" at bounding box center [720, 420] width 1441 height 840
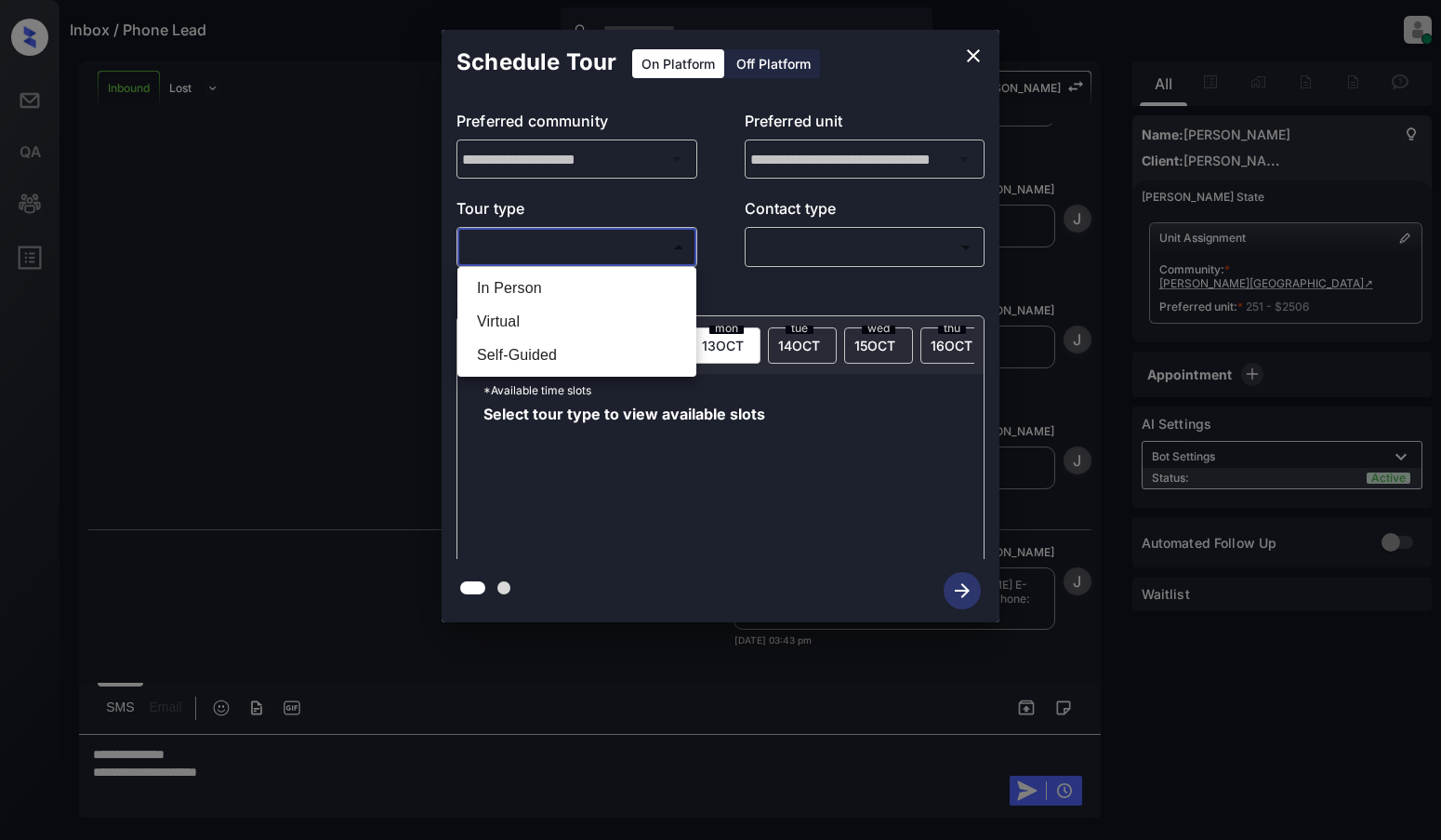
click at [537, 290] on li "In Person" at bounding box center [576, 288] width 230 height 33
type input "********"
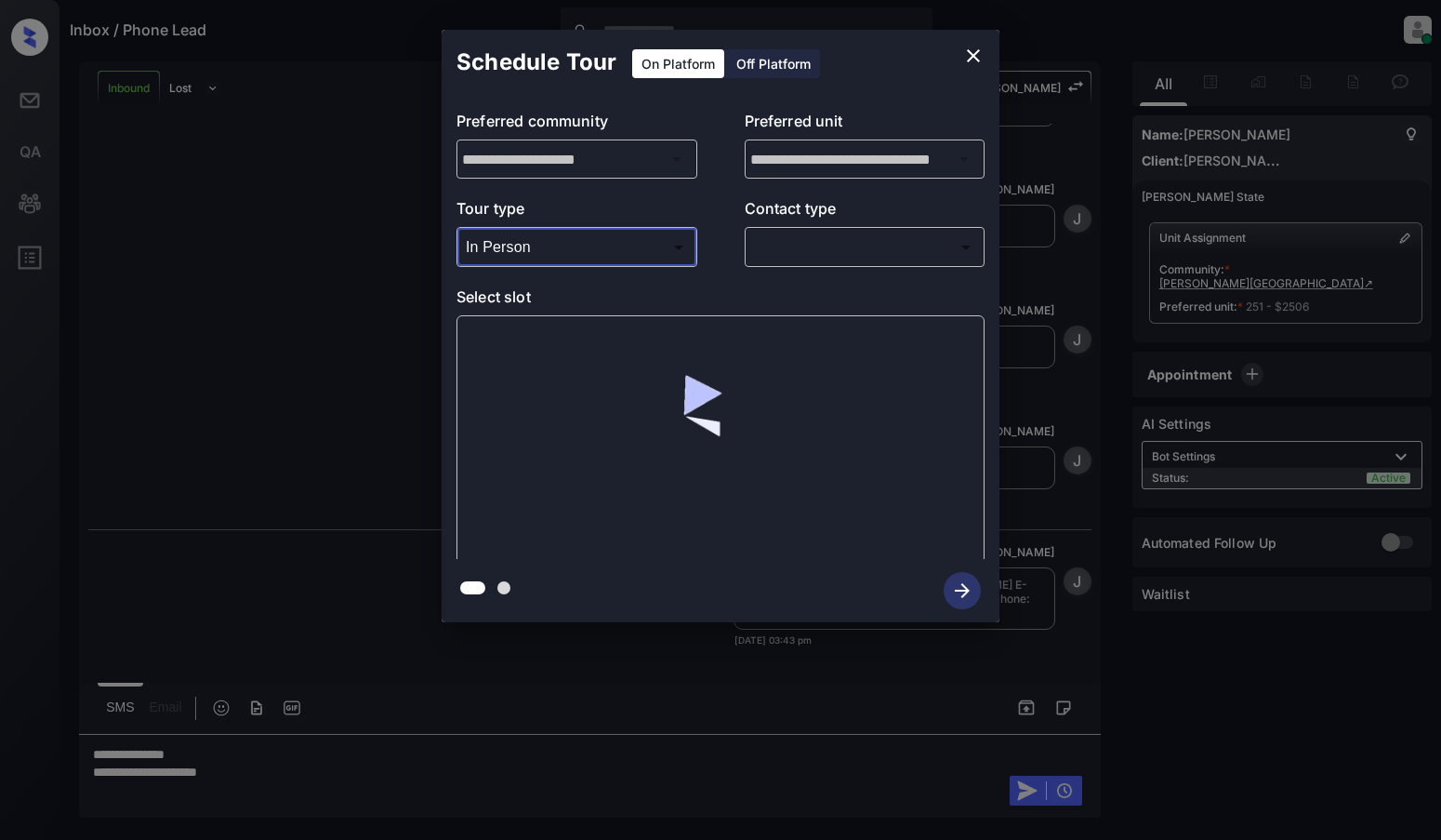
click at [861, 255] on body "Inbox / Phone Lead Juan Carlos Manantan Online Set yourself offline Set yoursel…" at bounding box center [720, 420] width 1441 height 840
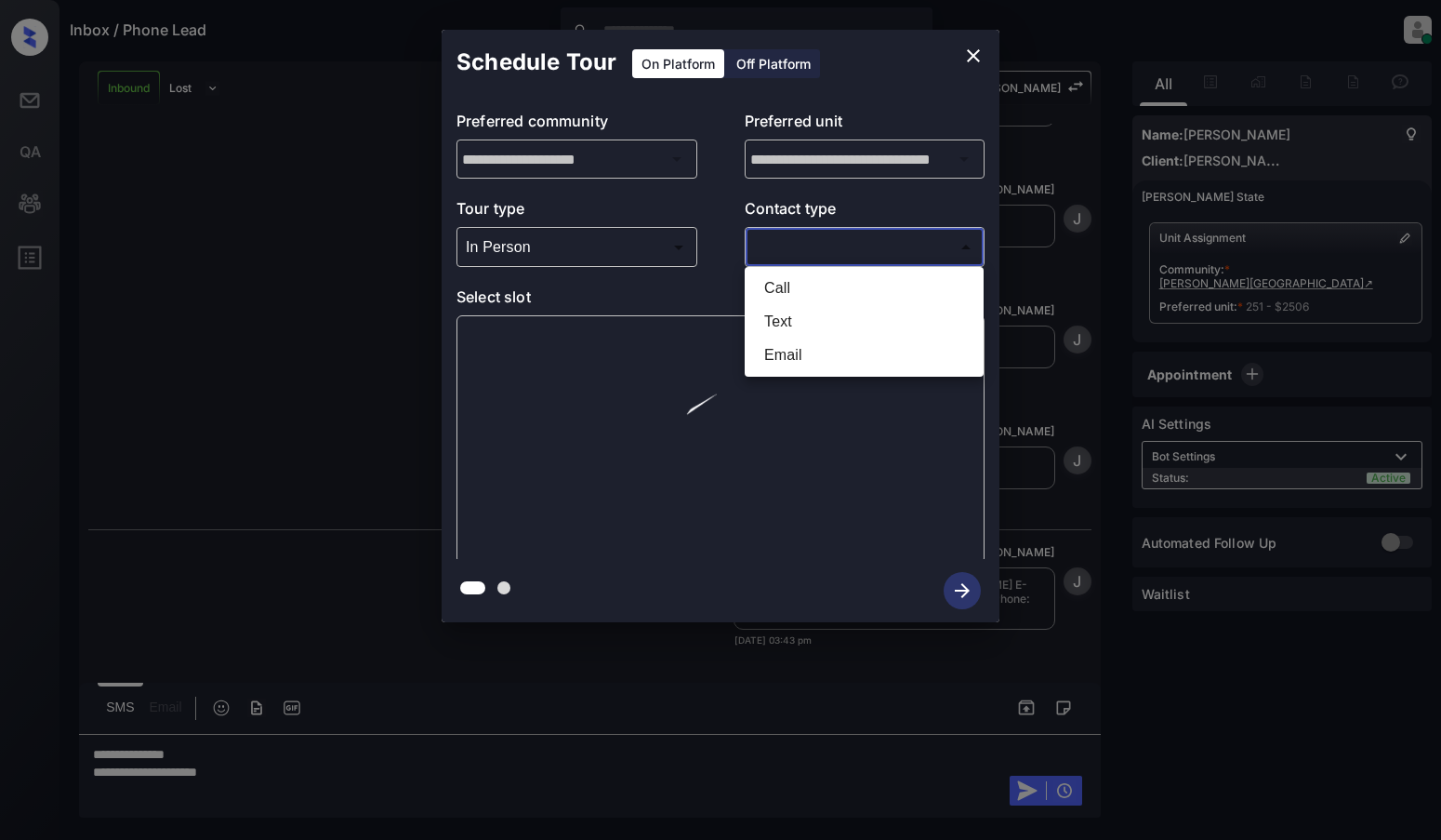
click at [815, 326] on li "Text" at bounding box center [864, 321] width 230 height 33
type input "****"
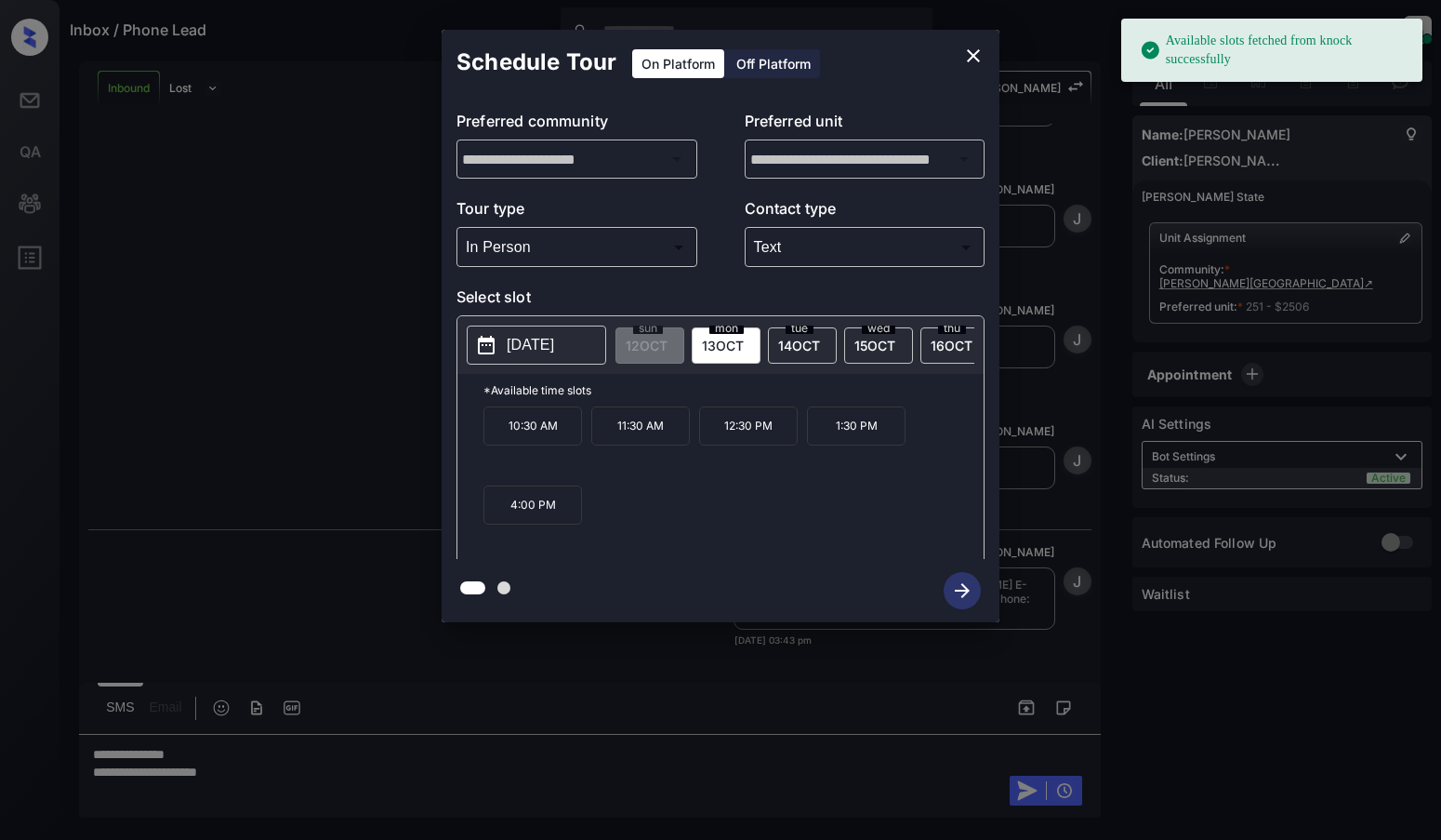
click at [529, 350] on p "2025-10-13" at bounding box center [531, 345] width 47 height 23
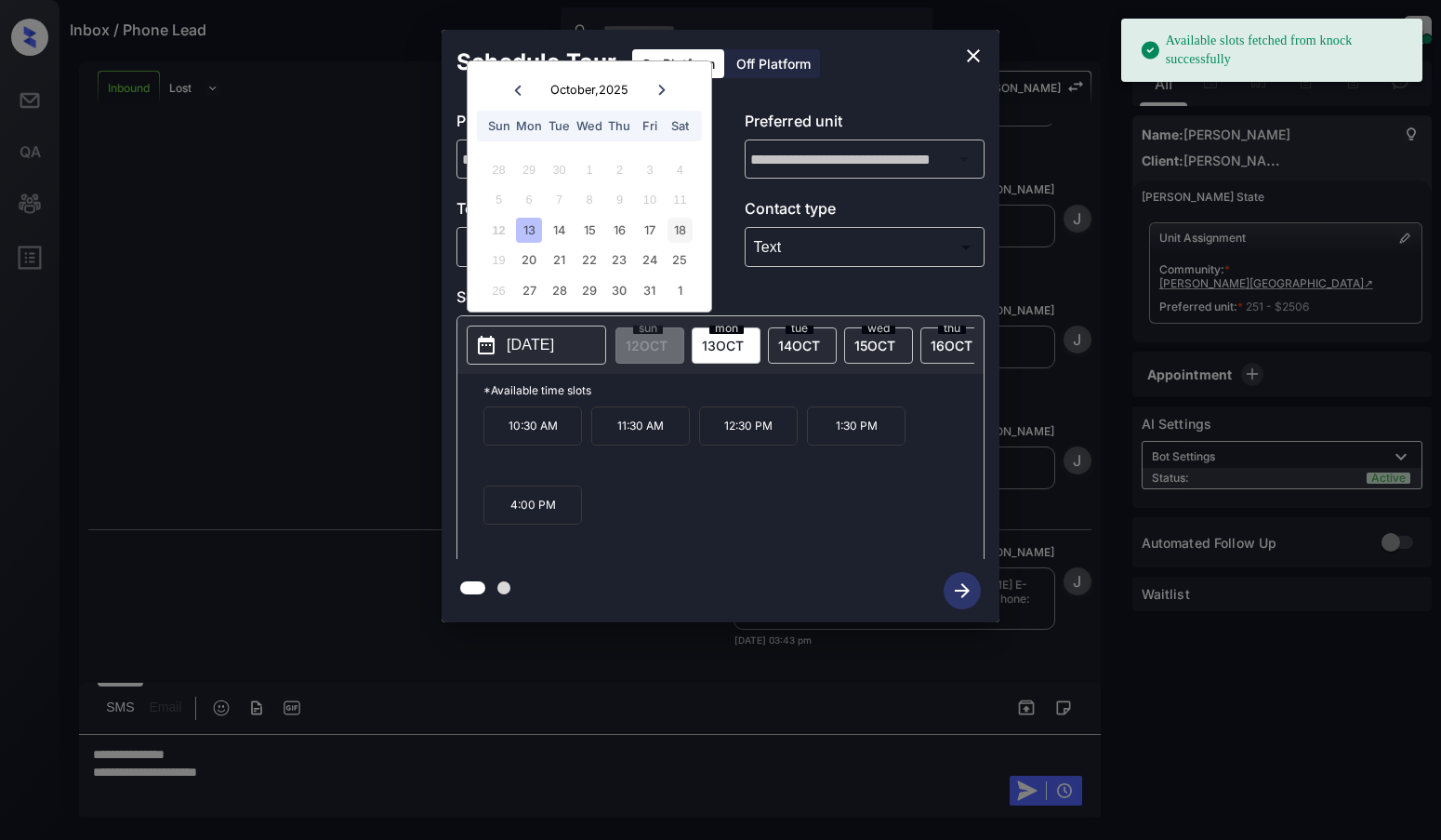
click at [686, 229] on div "18" at bounding box center [680, 230] width 26 height 26
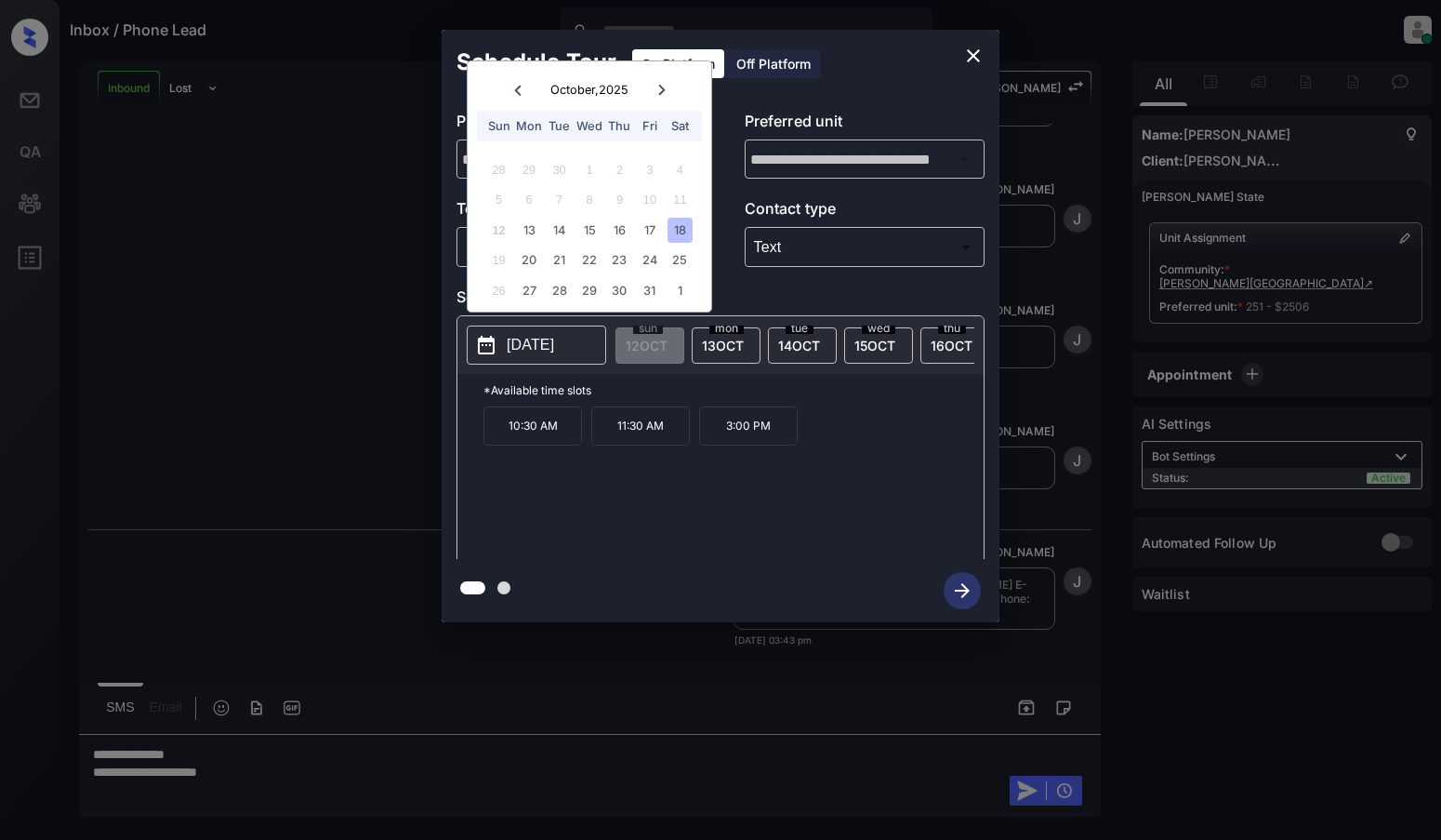
click at [659, 436] on p "11:30 AM" at bounding box center [641, 425] width 98 height 39
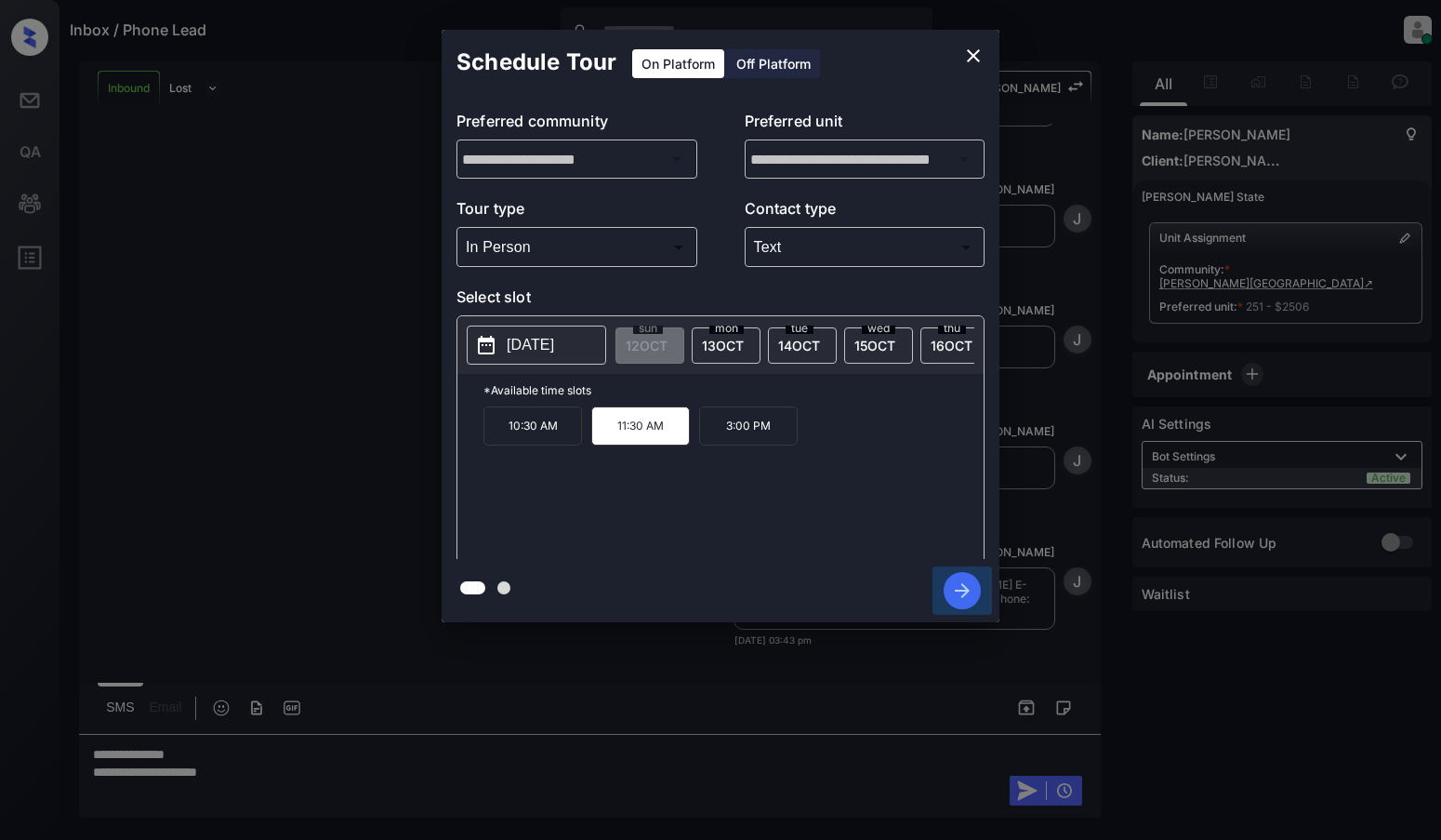
click at [964, 592] on icon "button" at bounding box center [962, 589] width 37 height 37
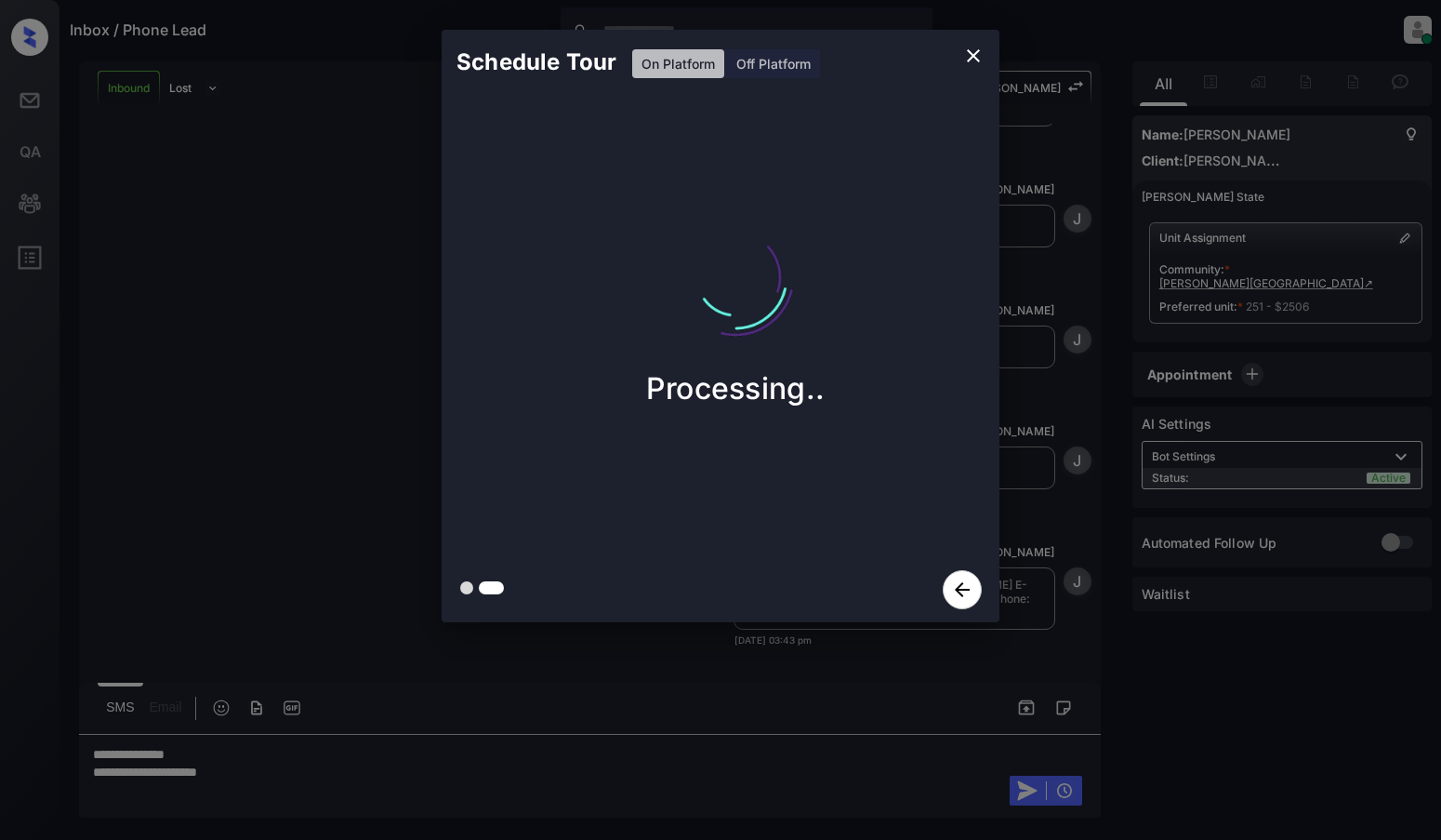
drag, startPoint x: 978, startPoint y: 53, endPoint x: 1060, endPoint y: 146, distance: 124.0
click at [1060, 146] on div "Schedule Tour On Platform Off Platform Processing.." at bounding box center [720, 325] width 1441 height 652
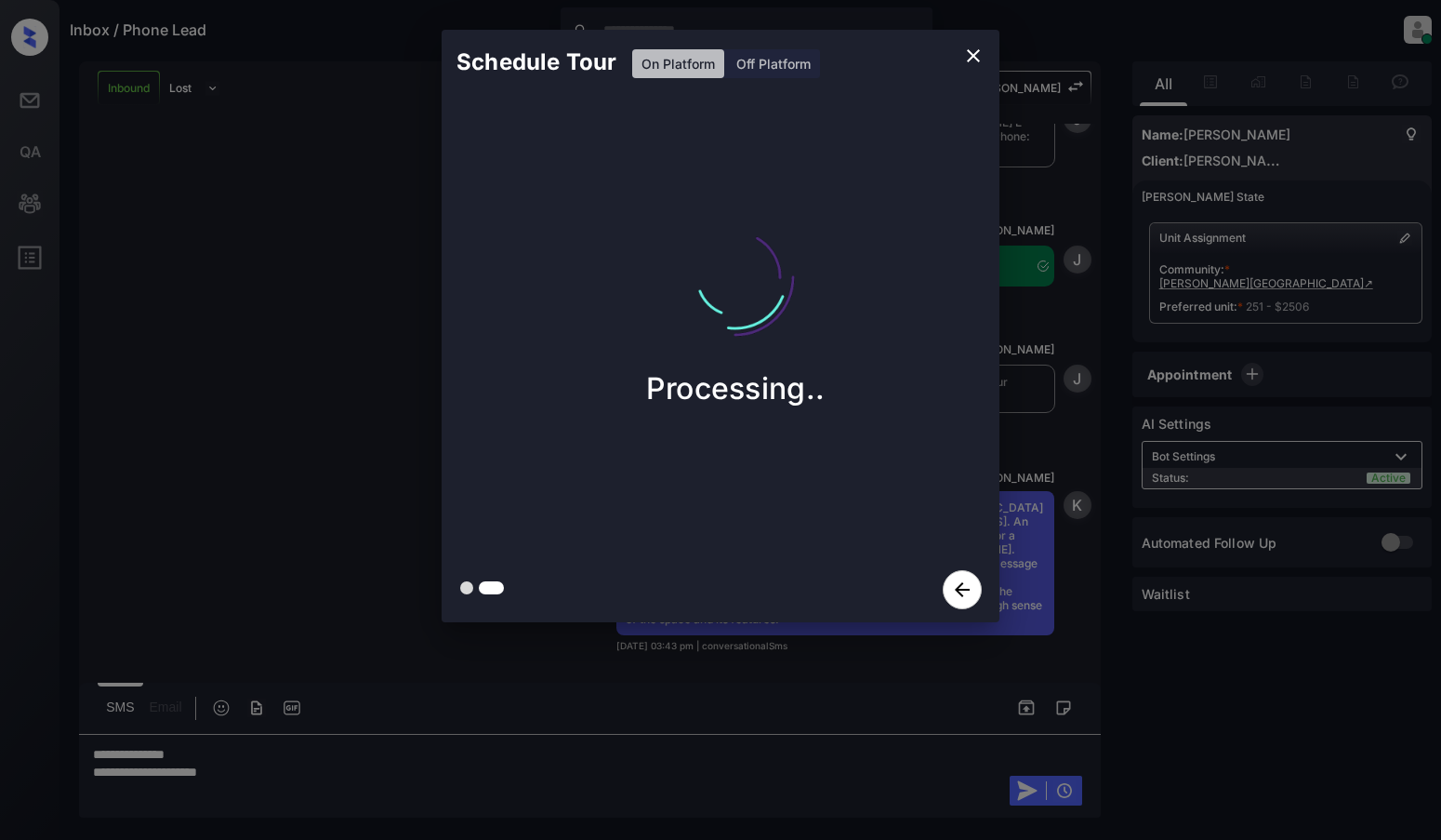
scroll to position [1721, 0]
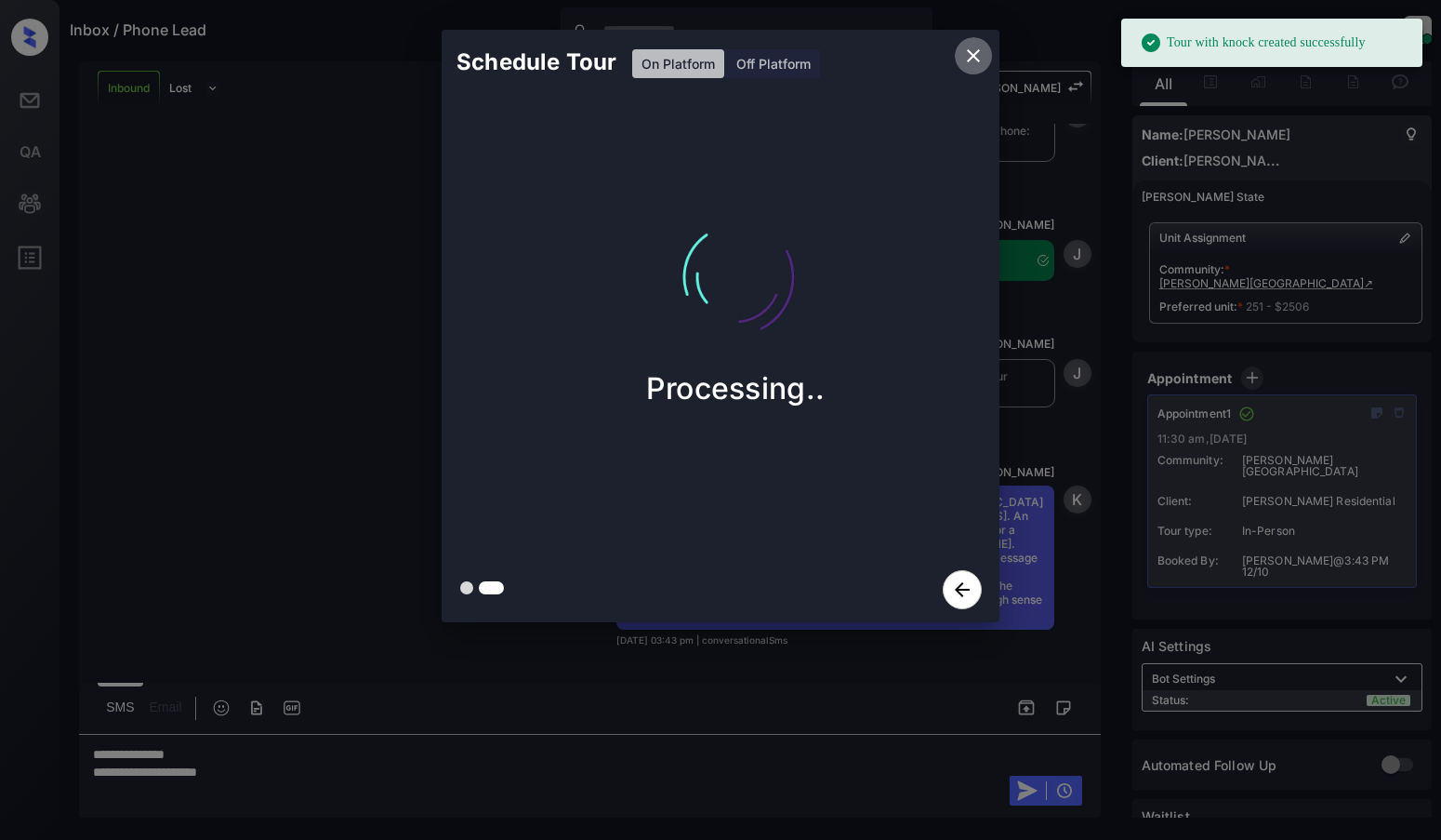
click at [970, 53] on icon "close" at bounding box center [974, 56] width 13 height 13
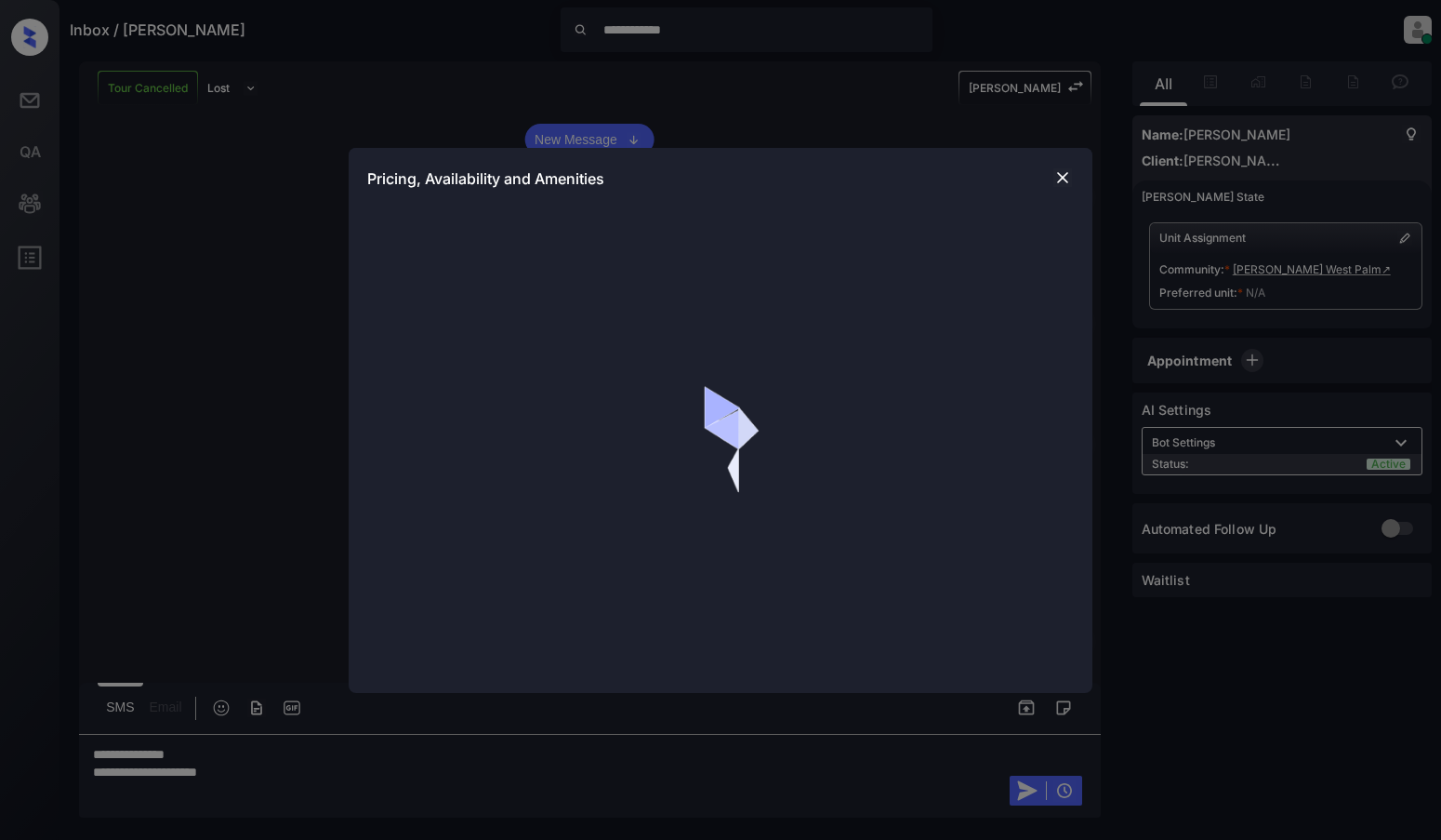
scroll to position [1579, 0]
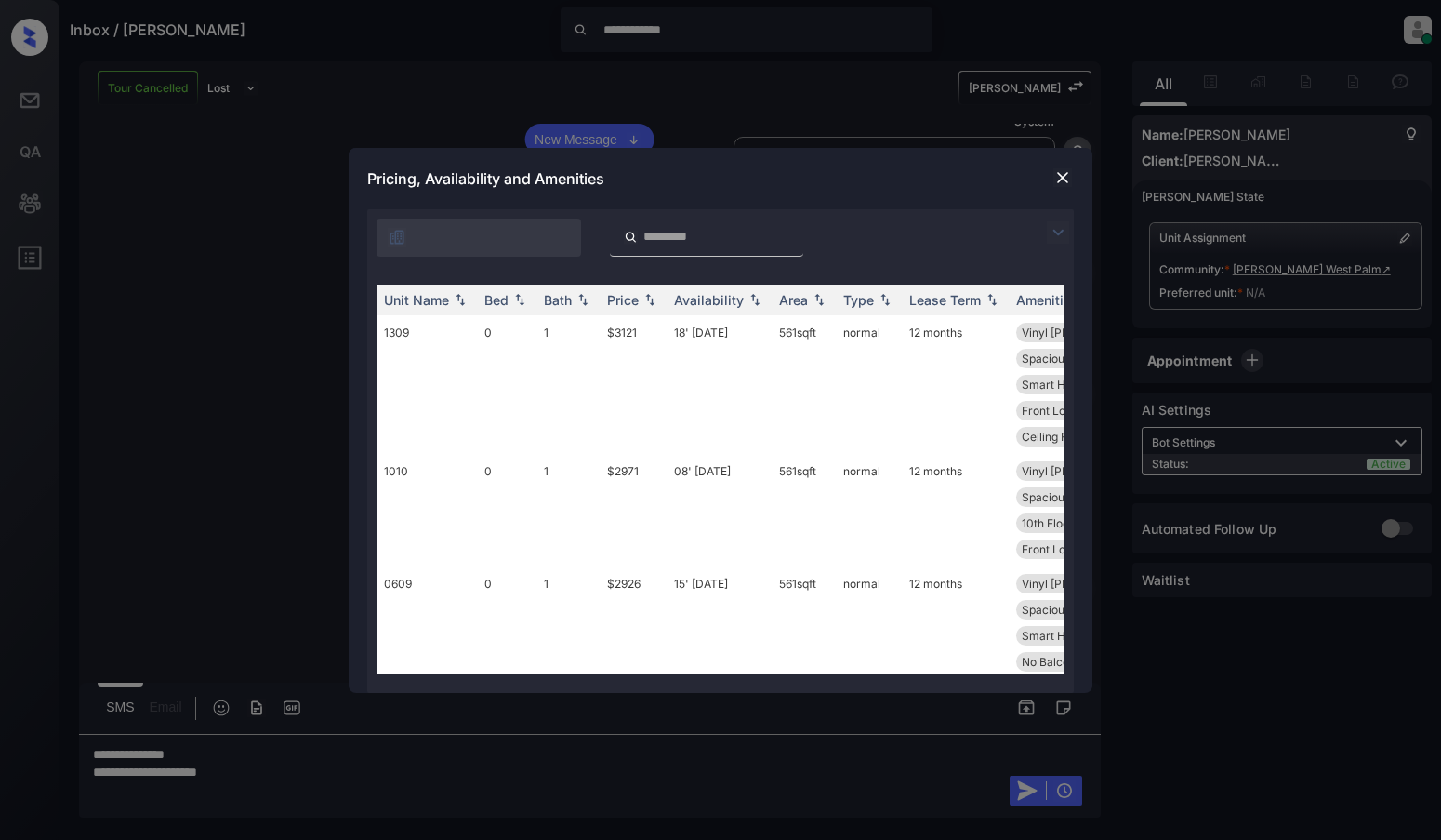
click at [1063, 236] on img at bounding box center [1059, 233] width 23 height 23
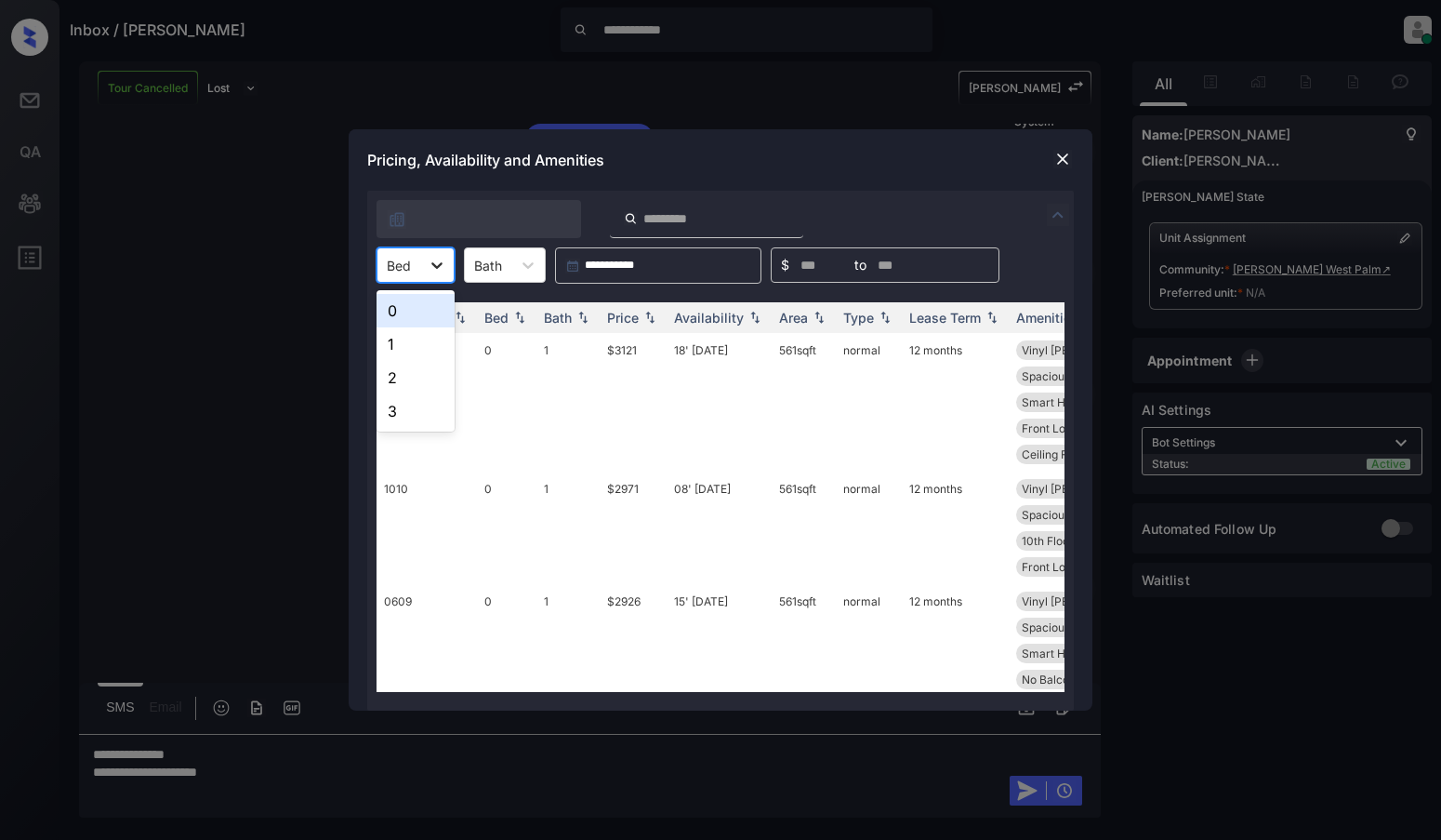
click at [438, 265] on icon at bounding box center [437, 265] width 19 height 19
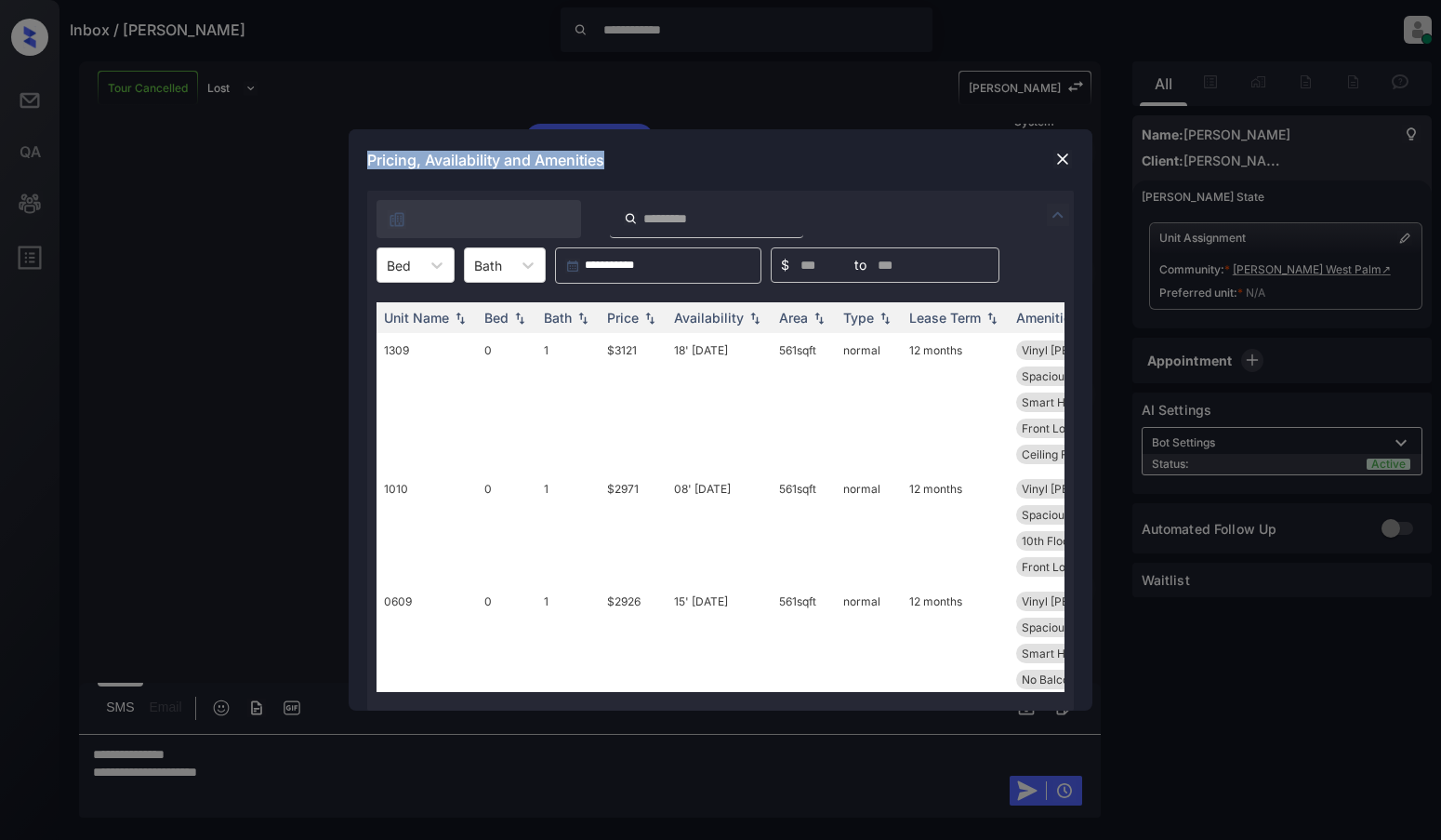
drag, startPoint x: 628, startPoint y: 166, endPoint x: 362, endPoint y: 163, distance: 266.0
click at [362, 163] on div "Pricing, Availability and Amenities" at bounding box center [721, 160] width 744 height 61
click at [1068, 152] on img at bounding box center [1063, 159] width 19 height 19
